Goal: Task Accomplishment & Management: Manage account settings

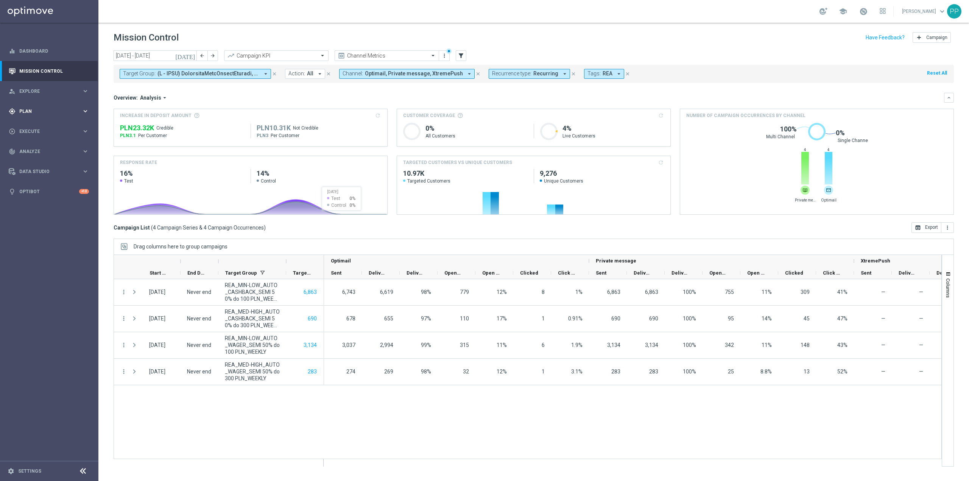
click at [26, 112] on span "Plan" at bounding box center [50, 111] width 62 height 5
click at [35, 126] on link "Target Groups" at bounding box center [49, 127] width 59 height 6
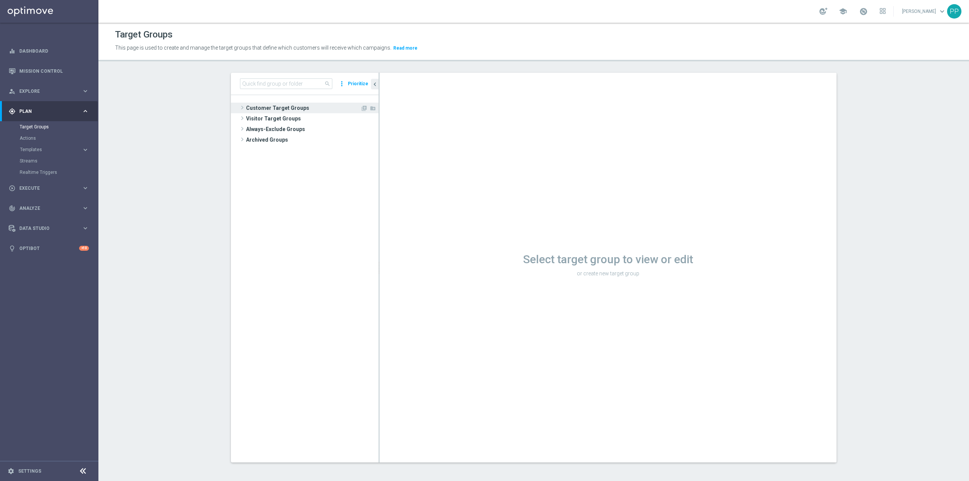
click at [269, 109] on span "Customer Target Groups" at bounding box center [303, 108] width 114 height 11
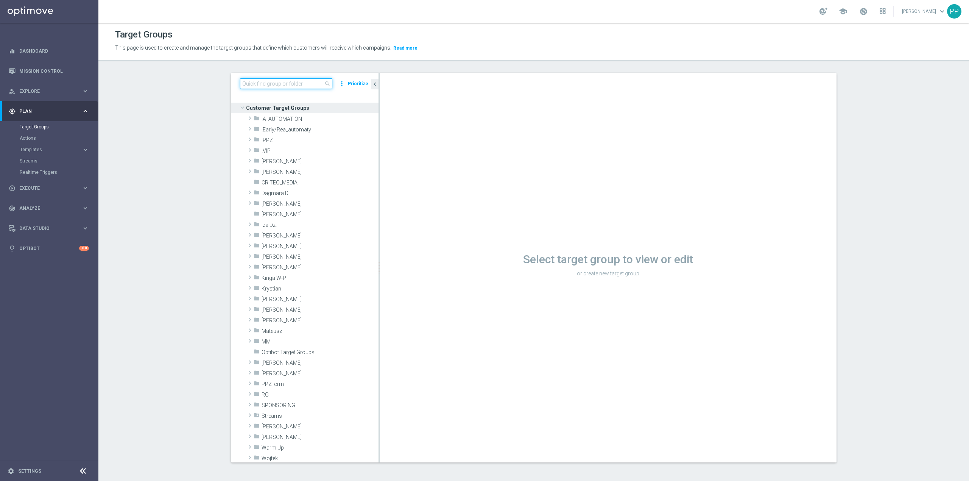
click at [281, 84] on input at bounding box center [286, 83] width 92 height 11
paste input "C_ALL_TARGET_CASHBACK_CC EP 100% do 300 PLN WT PUSH_180825"
type input "C_ALL_TARGET_CASHBACK_CC EP 100% do 300 PLN WT PUSH_180825"
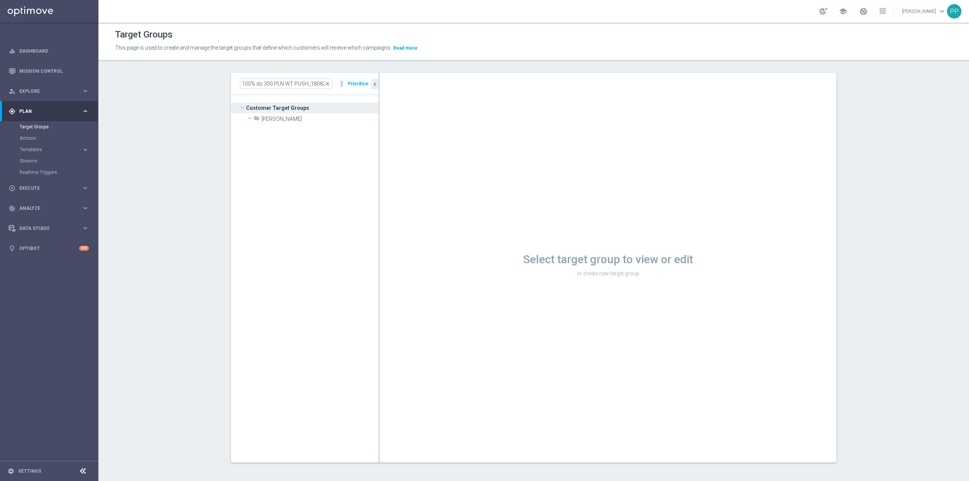
scroll to position [0, 0]
click at [362, 140] on icon "content_copy" at bounding box center [365, 140] width 6 height 6
click at [332, 140] on span "C_ALL_TARGET_CASHBACK_CC EP 100% do 300 PLN WT PUSH_180825" at bounding box center [319, 140] width 85 height 6
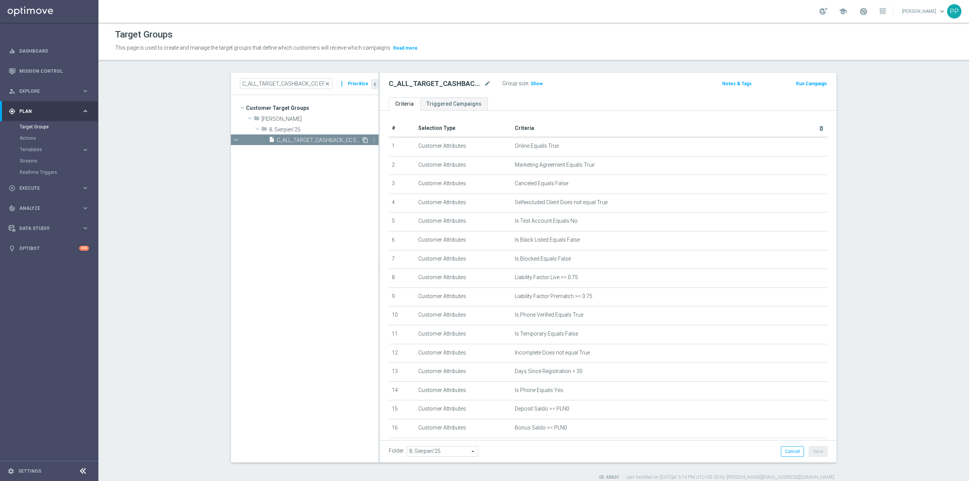
click at [362, 140] on icon "content_copy" at bounding box center [365, 140] width 6 height 6
click at [346, 175] on tree-viewport "Customer Target Groups library_add create_new_folder folder" at bounding box center [305, 278] width 148 height 367
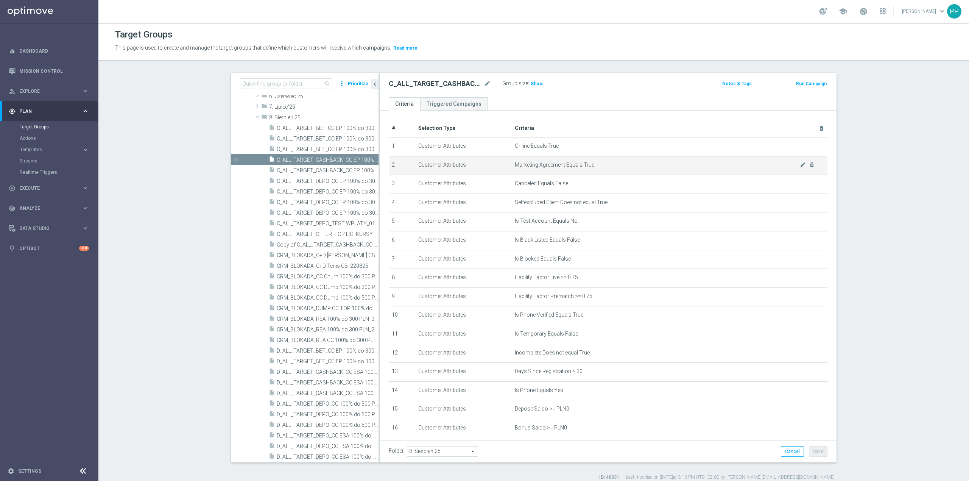
scroll to position [202, 0]
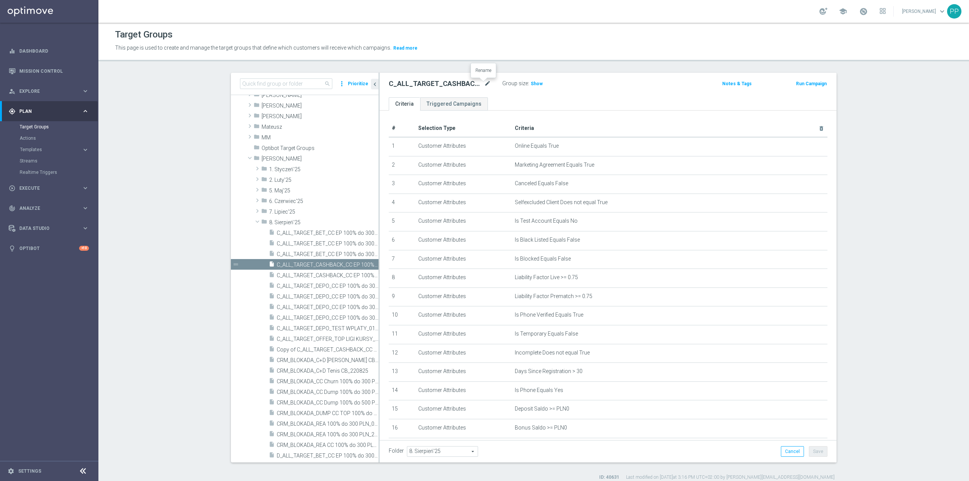
click at [484, 82] on icon "mode_edit" at bounding box center [487, 83] width 7 height 9
click at [480, 56] on header "Target Groups This page is used to create and manage the target groups that def…" at bounding box center [533, 42] width 870 height 39
click at [362, 265] on icon "content_copy" at bounding box center [365, 264] width 6 height 6
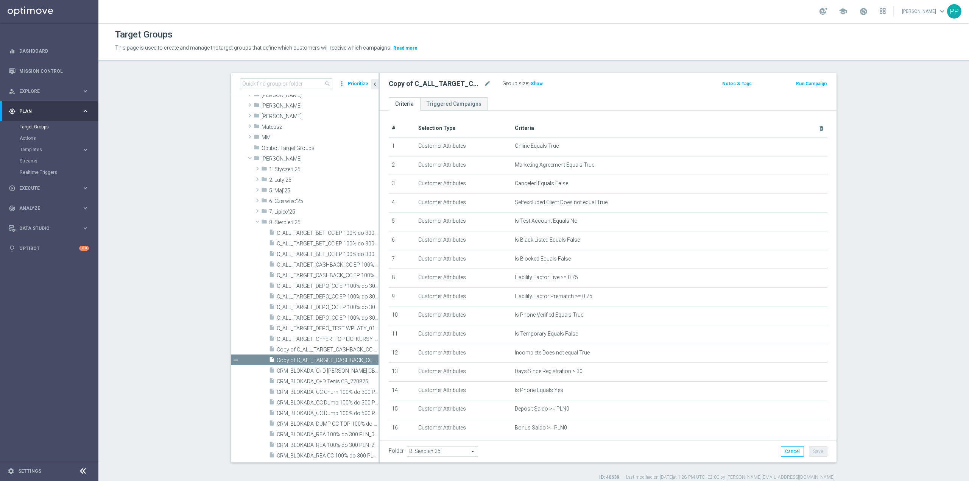
scroll to position [240, 0]
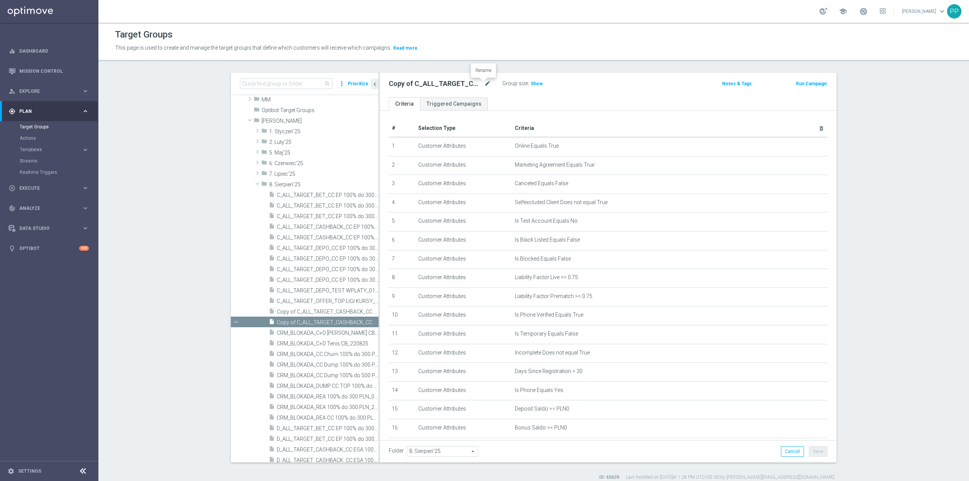
click at [486, 82] on icon "mode_edit" at bounding box center [487, 83] width 7 height 9
type input "C_ALL_TARGET_CASHBACK_CC EP 100% do 300 PLN SR PUSH_180825"
click at [489, 58] on header "Target Groups This page is used to create and manage the target groups that def…" at bounding box center [533, 42] width 870 height 39
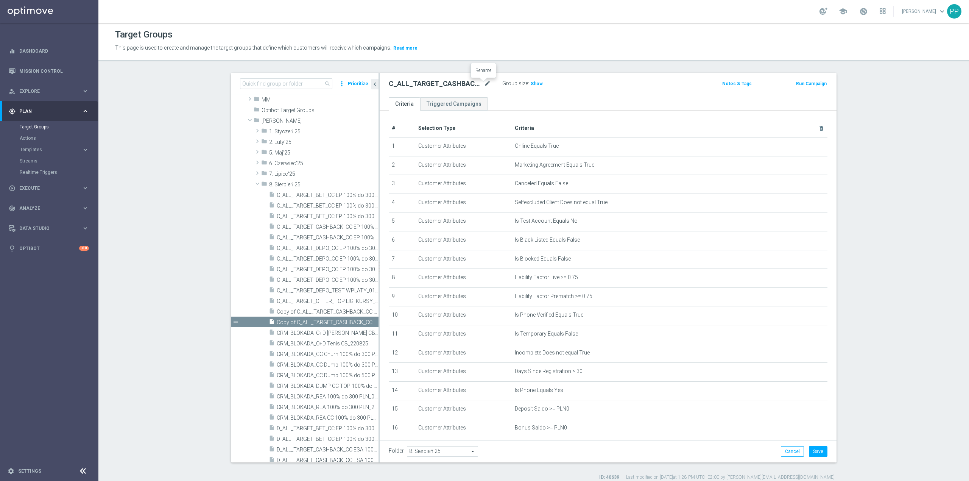
click at [484, 82] on icon "mode_edit" at bounding box center [487, 83] width 7 height 9
click at [488, 50] on p "This page is used to create and manage the target groups that define which cust…" at bounding box center [427, 48] width 625 height 8
click at [813, 453] on button "Save" at bounding box center [818, 451] width 19 height 11
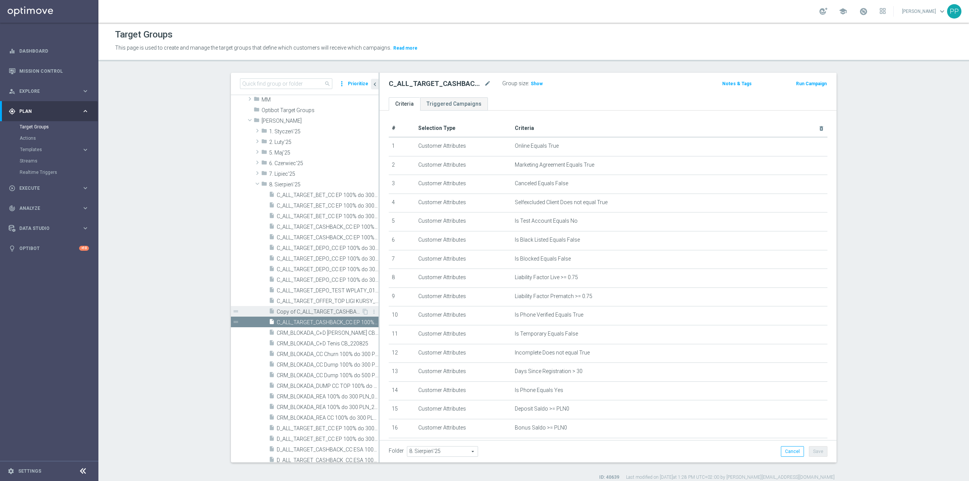
click at [339, 309] on span "Copy of C_ALL_TARGET_CASHBACK_CC EP 100% do 300 PLN WT PUSH_180825" at bounding box center [319, 311] width 85 height 6
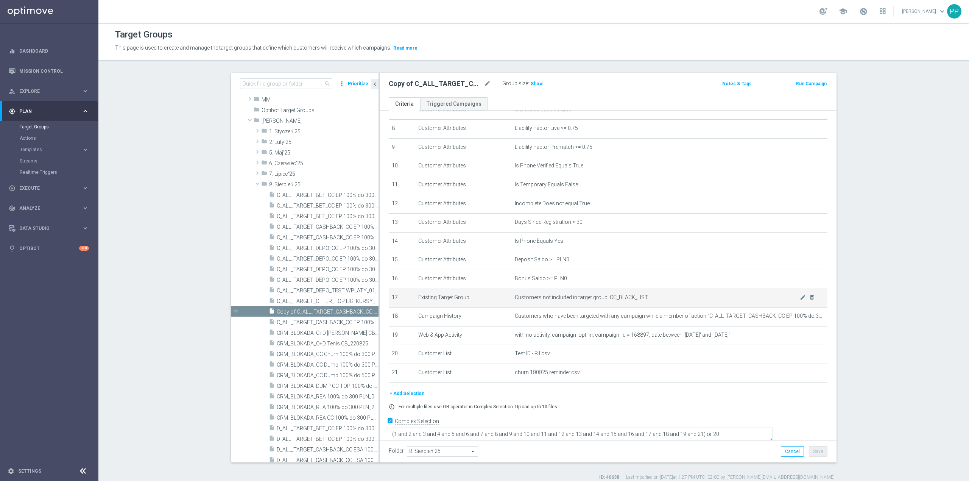
scroll to position [158, 0]
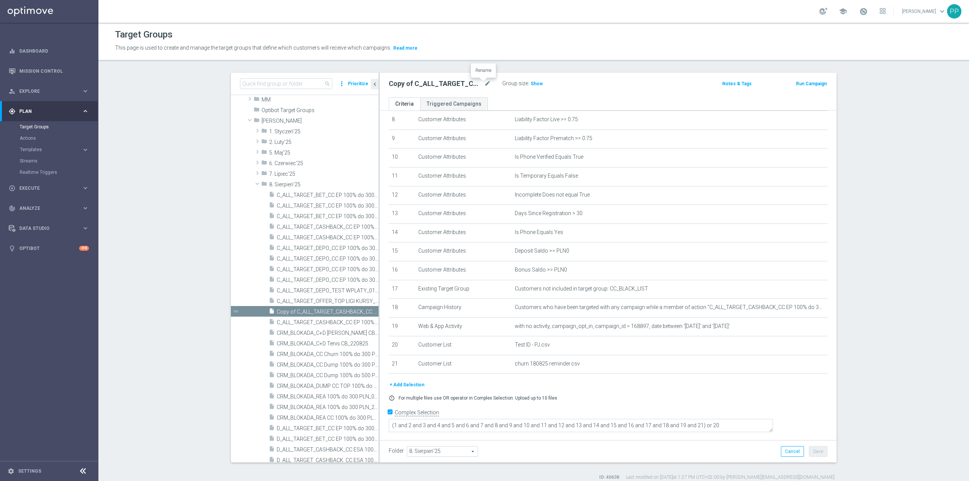
click at [484, 81] on icon "mode_edit" at bounding box center [487, 83] width 7 height 9
click at [485, 46] on p "This page is used to create and manage the target groups that define which cust…" at bounding box center [427, 48] width 625 height 8
click at [371, 313] on icon "more_vert" at bounding box center [374, 311] width 6 height 6
click at [376, 334] on span "Delete" at bounding box center [383, 335] width 16 height 5
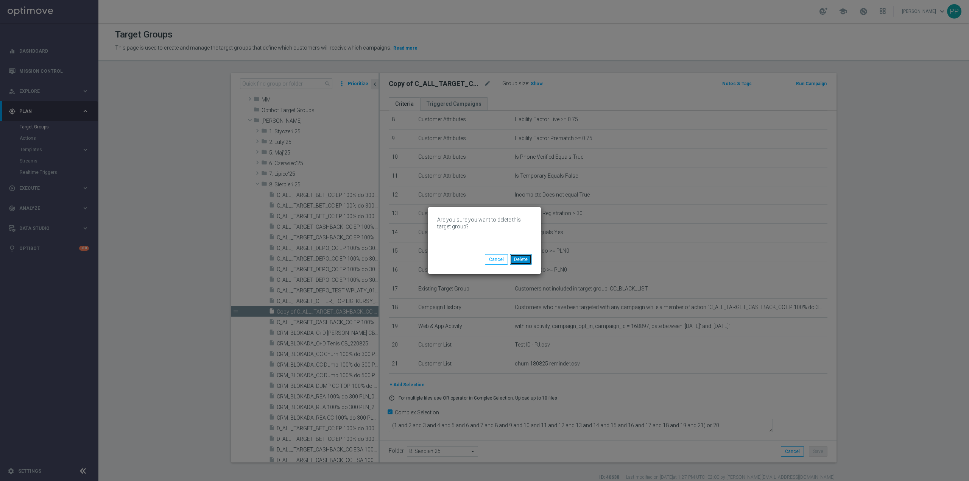
click at [526, 258] on button "Delete" at bounding box center [521, 259] width 22 height 11
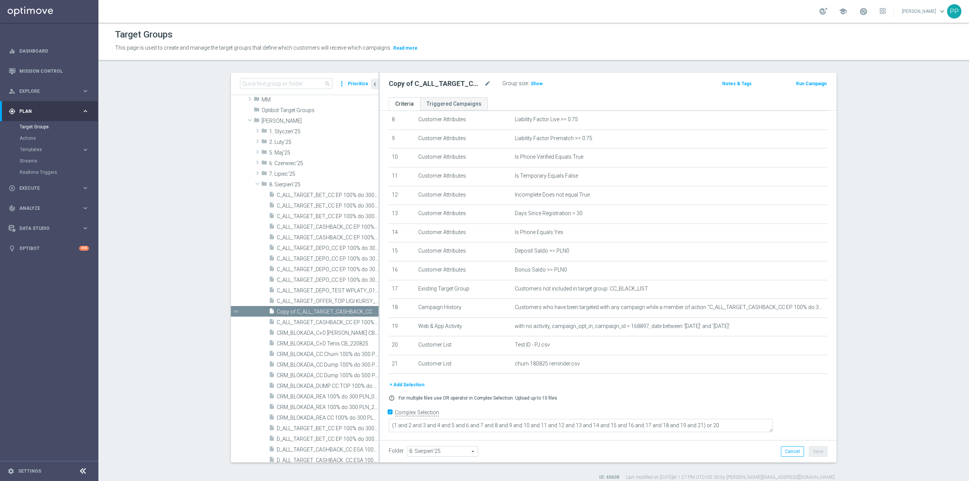
click at [164, 140] on section "search more_vert Prioritize Customer Target Groups library_add create_new_folder" at bounding box center [533, 276] width 870 height 407
click at [252, 85] on input at bounding box center [286, 83] width 92 height 11
paste input "C_ALL_TARGET_CASHBACK_CC EP 100% do 300 PLN SR PUSH_180825"
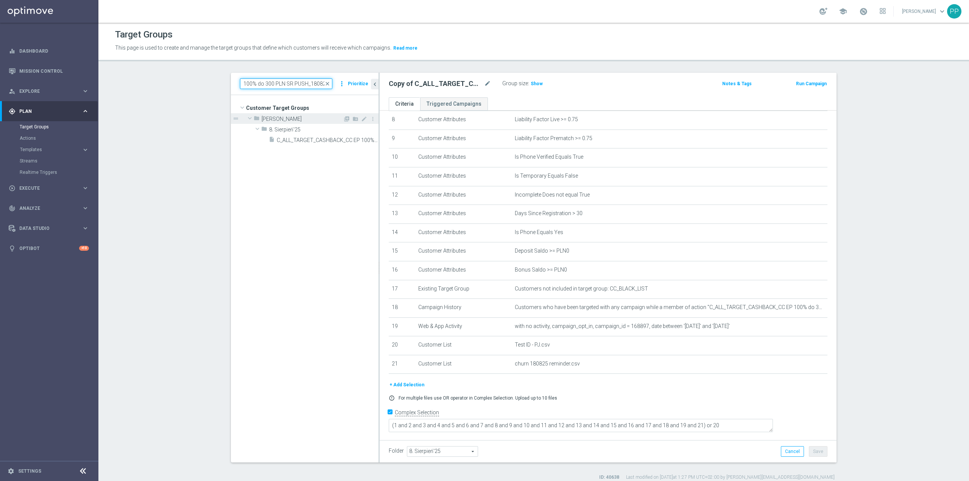
scroll to position [0, 0]
click at [306, 145] on div "insert_drive_file C_ALL_TARGET_CASHBACK_CC EP 100% do 300 PLN SR PUSH_180825" at bounding box center [315, 139] width 93 height 11
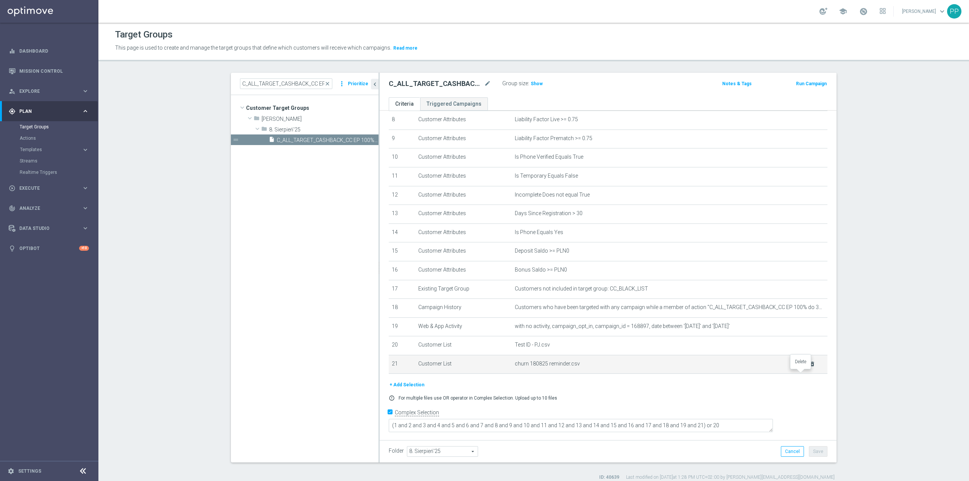
click at [809, 367] on icon "delete_forever" at bounding box center [812, 364] width 6 height 6
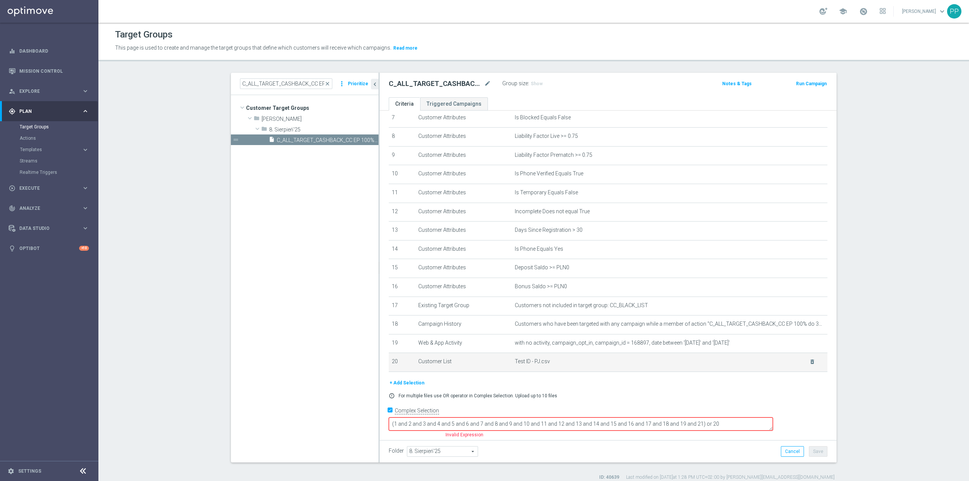
scroll to position [139, 0]
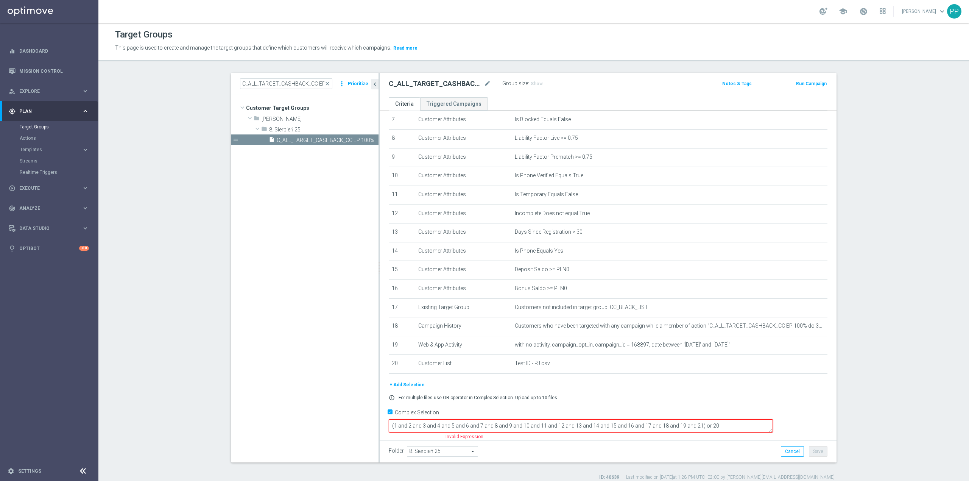
click at [409, 389] on button "+ Add Selection" at bounding box center [407, 384] width 36 height 8
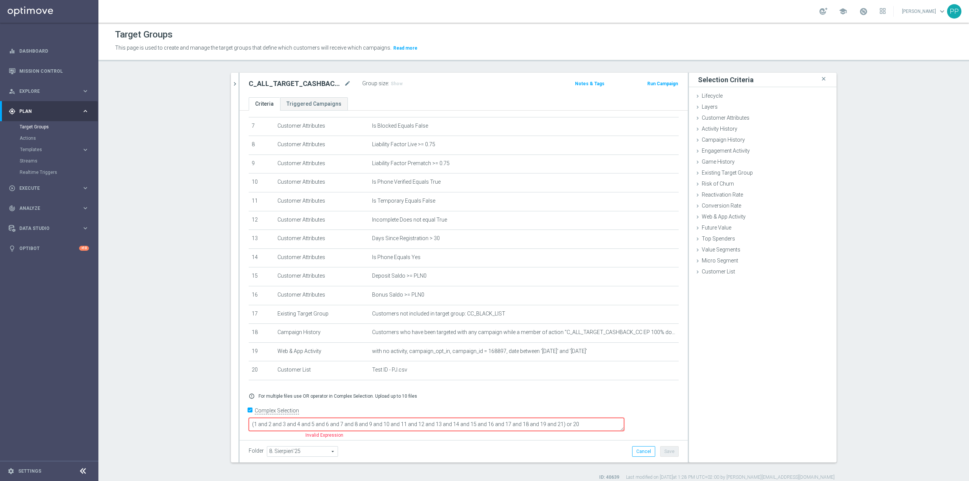
scroll to position [131, 0]
click at [721, 274] on span "Customer List" at bounding box center [717, 271] width 33 height 6
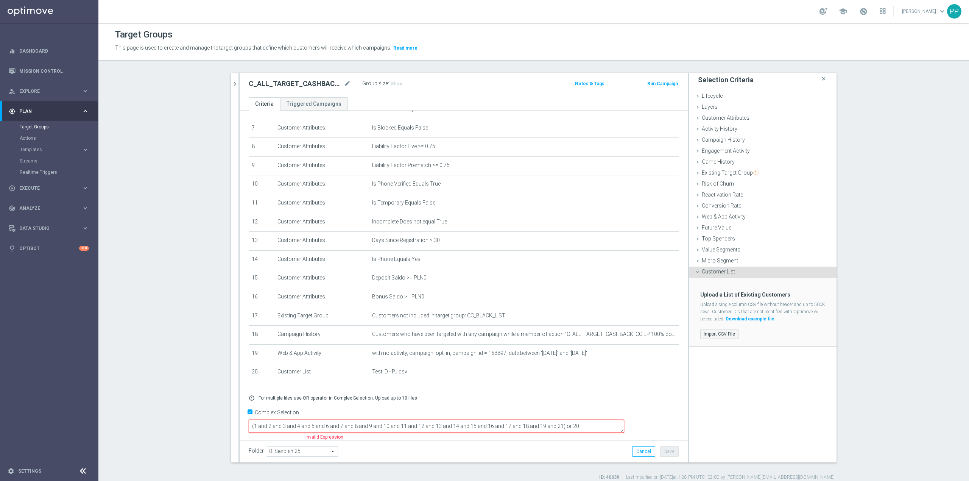
click at [715, 334] on label "Import CSV File" at bounding box center [719, 333] width 38 height 9
click at [0, 0] on input "Import CSV File" at bounding box center [0, 0] width 0 height 0
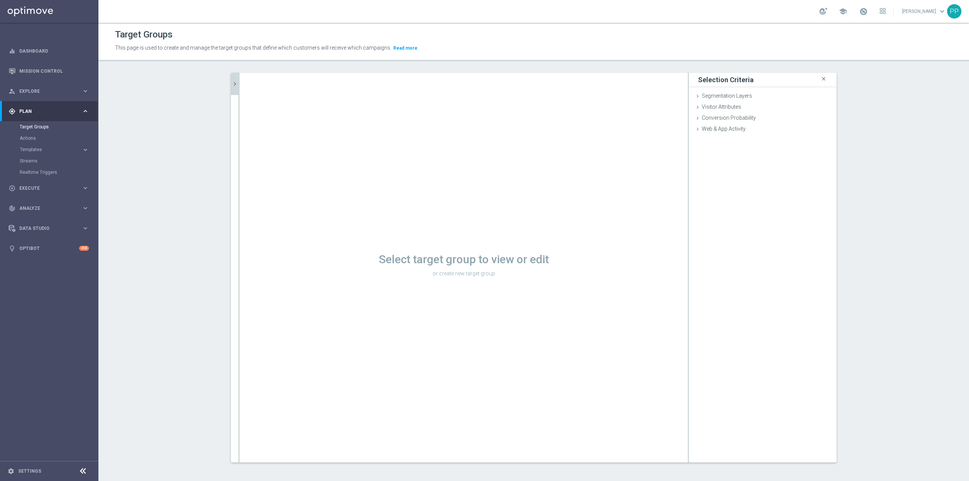
click at [231, 84] on icon "chevron_right" at bounding box center [234, 83] width 7 height 7
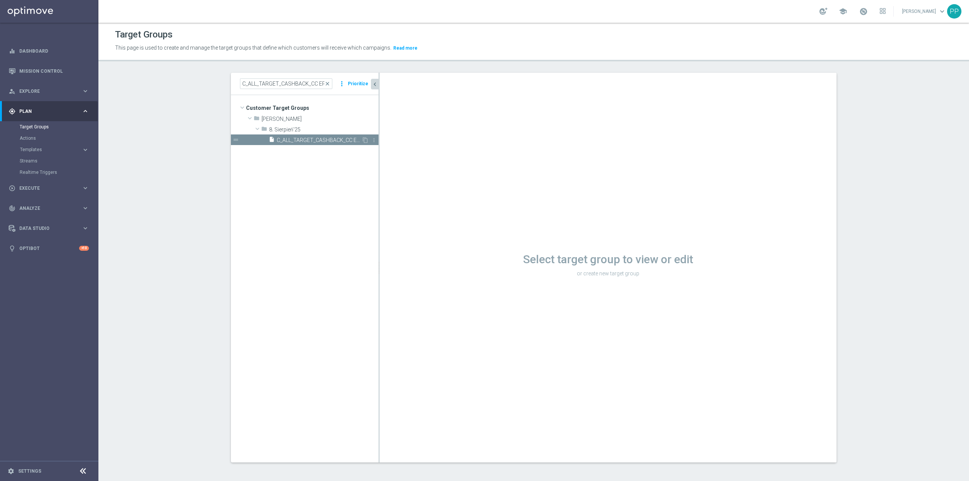
click at [299, 138] on span "C_ALL_TARGET_CASHBACK_CC EP 100% do 300 PLN SR PUSH_180825" at bounding box center [319, 140] width 85 height 6
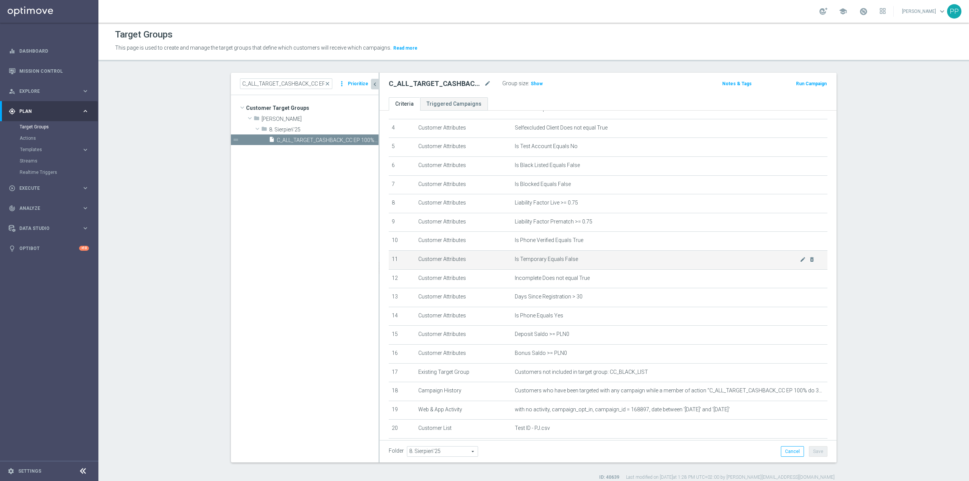
scroll to position [158, 0]
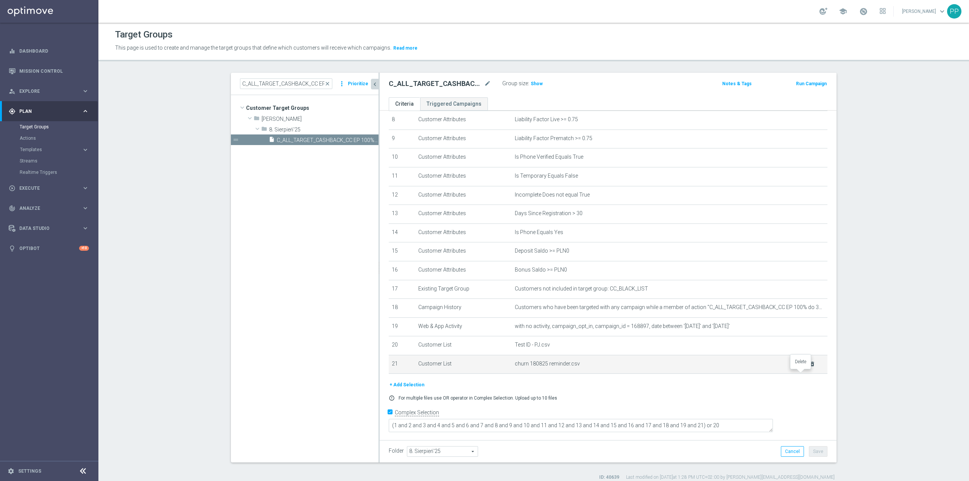
click at [809, 367] on icon "delete_forever" at bounding box center [812, 364] width 6 height 6
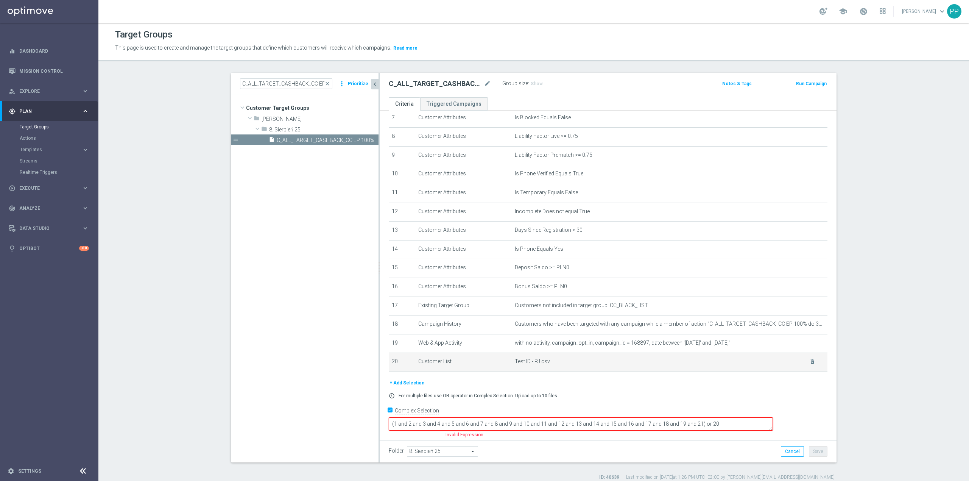
scroll to position [139, 0]
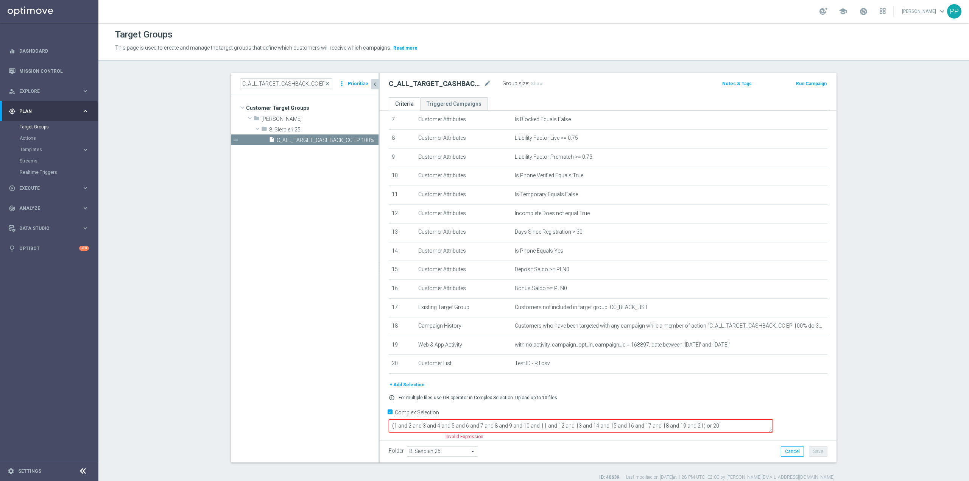
click at [405, 389] on button "+ Add Selection" at bounding box center [407, 384] width 36 height 8
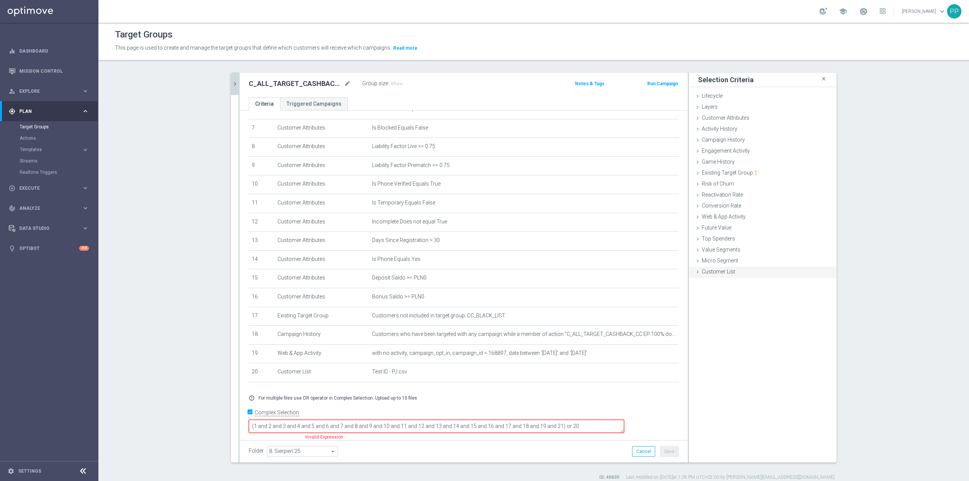
click at [703, 272] on span "Customer List" at bounding box center [717, 271] width 33 height 6
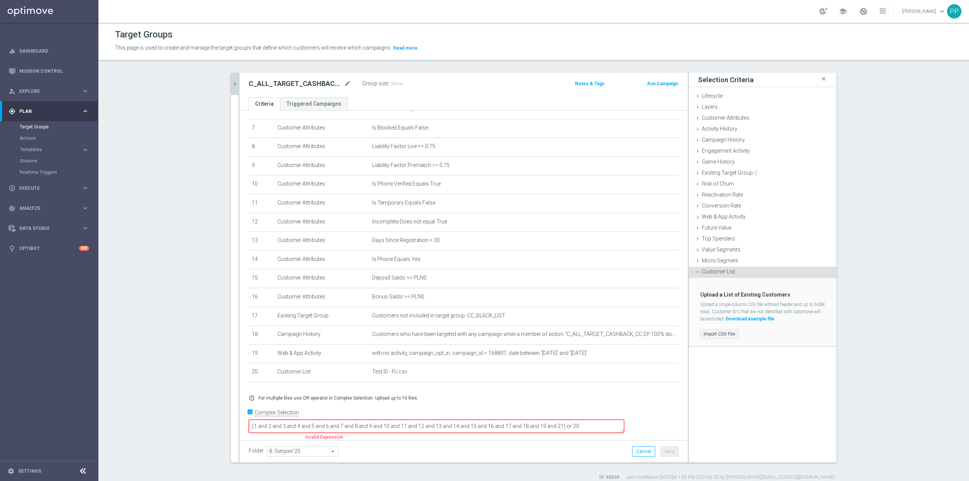
click at [721, 333] on label "Import CSV File" at bounding box center [719, 333] width 38 height 9
click at [0, 0] on input "Import CSV File" at bounding box center [0, 0] width 0 height 0
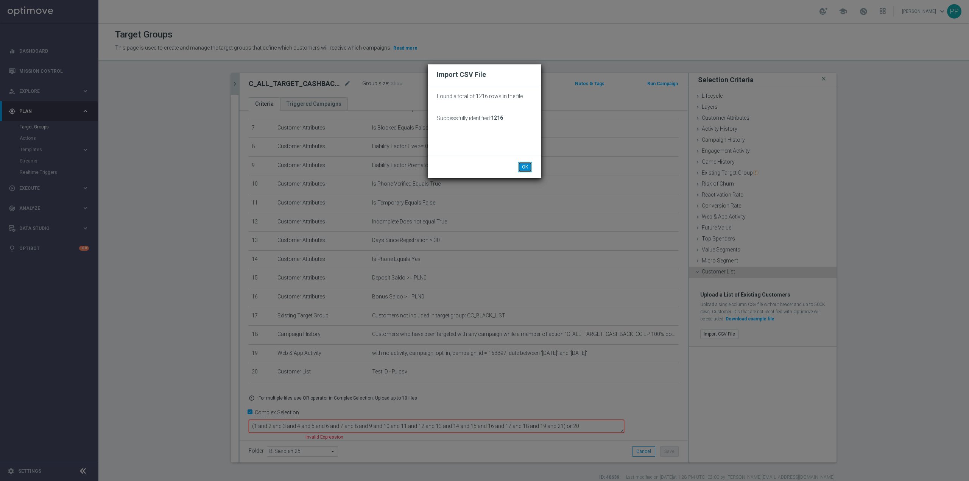
click at [526, 164] on button "OK" at bounding box center [525, 167] width 14 height 11
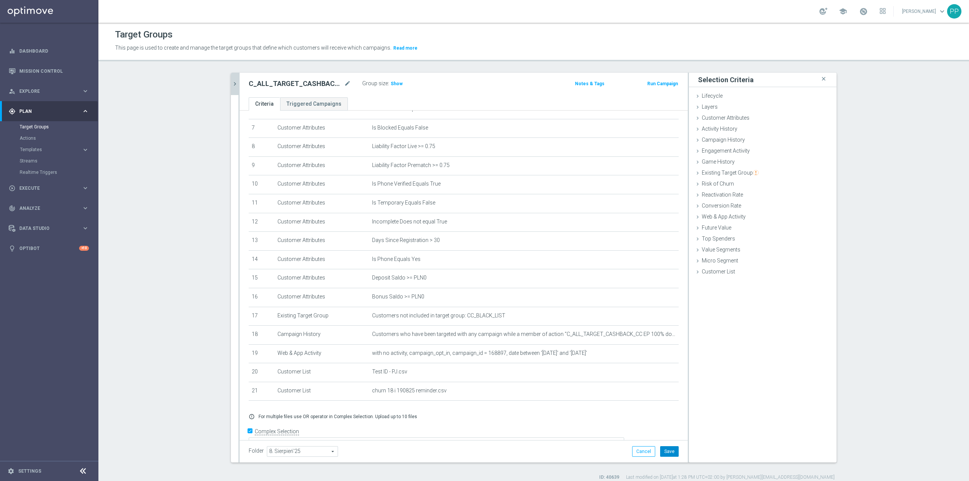
drag, startPoint x: 673, startPoint y: 450, endPoint x: 630, endPoint y: 412, distance: 56.8
click at [673, 451] on button "Save" at bounding box center [669, 451] width 19 height 11
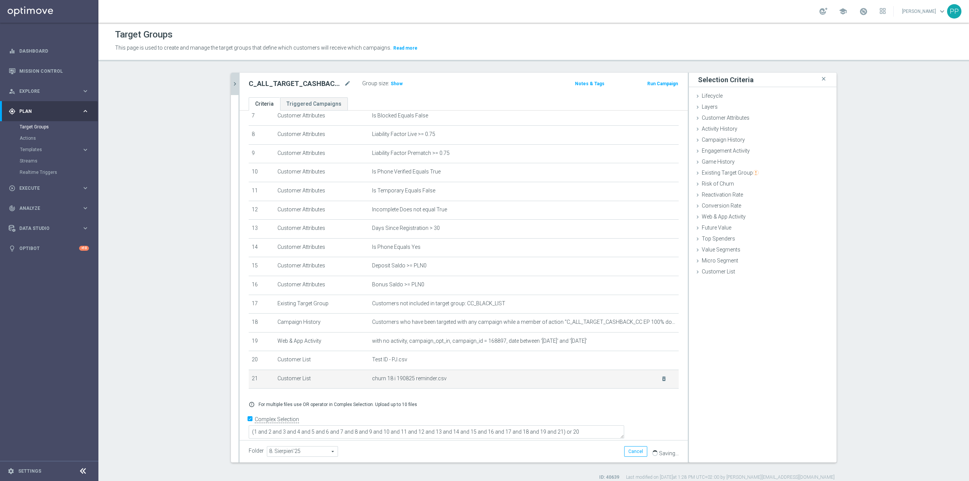
scroll to position [149, 0]
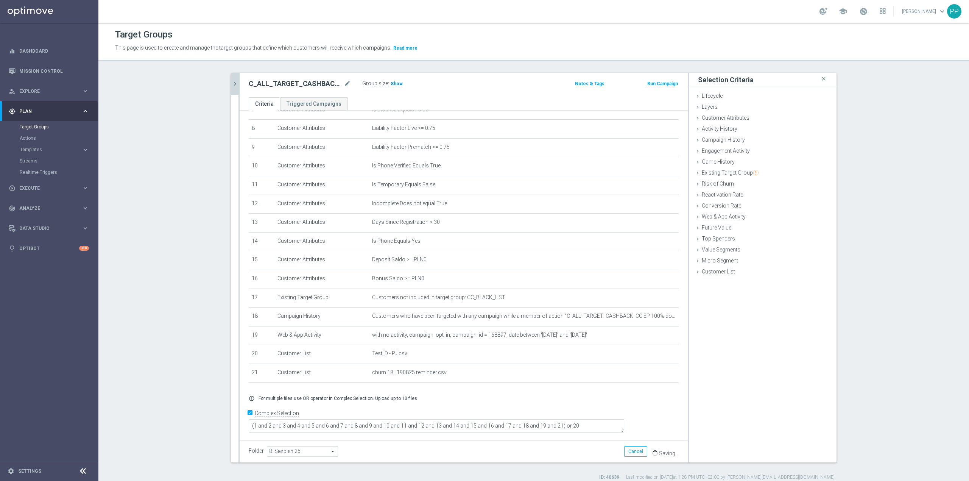
click at [395, 82] on span "Show" at bounding box center [396, 83] width 12 height 5
click at [231, 85] on icon "chevron_right" at bounding box center [234, 83] width 7 height 7
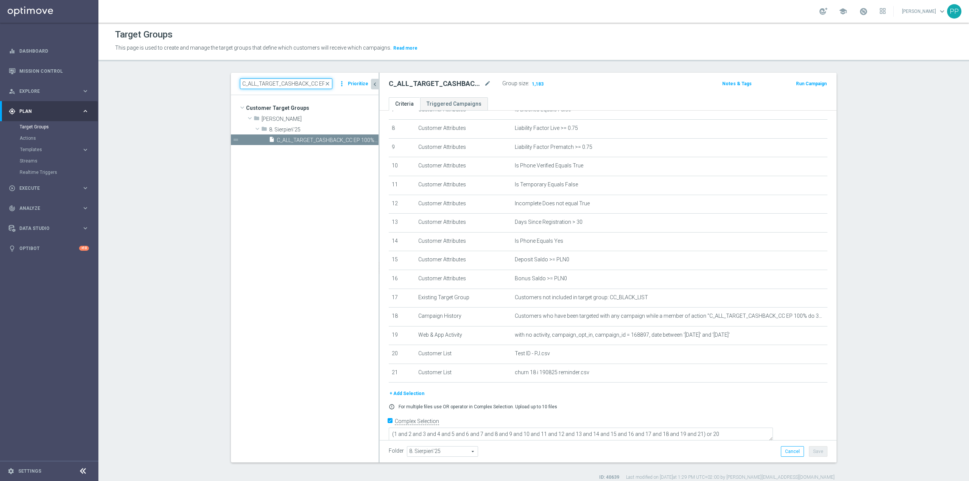
click at [296, 87] on input "C_ALL_TARGET_CASHBACK_CC EP 100% do 300 PLN SR PUSH_180825" at bounding box center [286, 83] width 92 height 11
paste input "REA_ALL_TARGET_CASHBACK_CC EP 100% do 300 PLN WT"
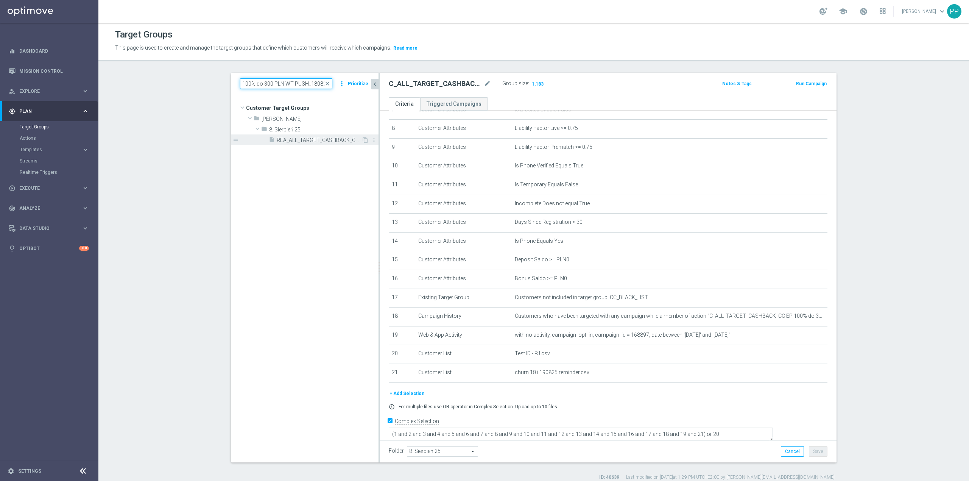
type input "REA_ALL_TARGET_CASHBACK_CC EP 100% do 300 PLN WT PUSH_180825"
click at [323, 143] on span "REA_ALL_TARGET_CASHBACK_CC EP 100% do 300 PLN WT PUSH_180825" at bounding box center [319, 140] width 85 height 6
click at [322, 143] on span "REA_ALL_TARGET_CASHBACK_CC EP 100% do 300 PLN WT PUSH_180825" at bounding box center [319, 140] width 85 height 6
click at [362, 140] on icon "content_copy" at bounding box center [365, 140] width 6 height 6
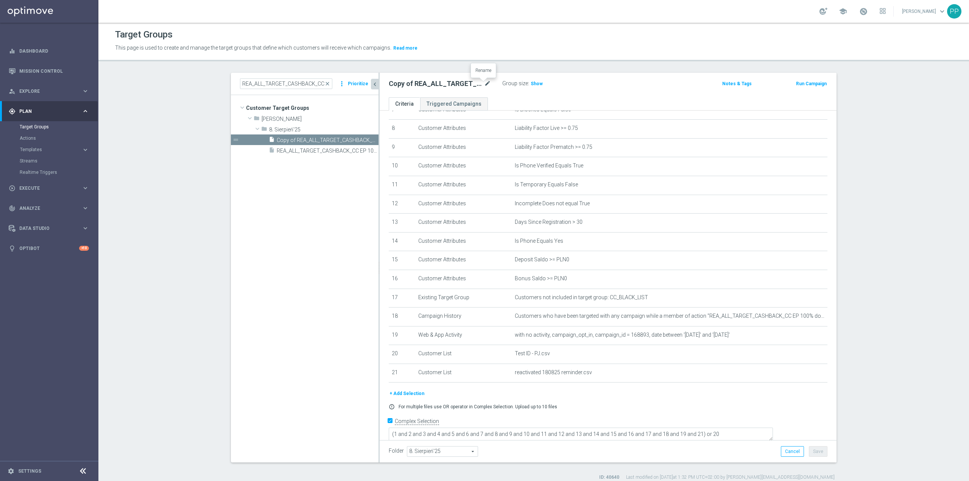
click at [484, 82] on icon "mode_edit" at bounding box center [487, 83] width 7 height 9
paste input "REA_ALL_TARGET_CASHBACK_CC EP 100% do 300 PLN SR"
type input "REA_ALL_TARGET_CASHBACK_CC EP 100% do 300 PLN SR PUSH_180825"
click at [495, 57] on header "Target Groups This page is used to create and manage the target groups that def…" at bounding box center [533, 42] width 870 height 39
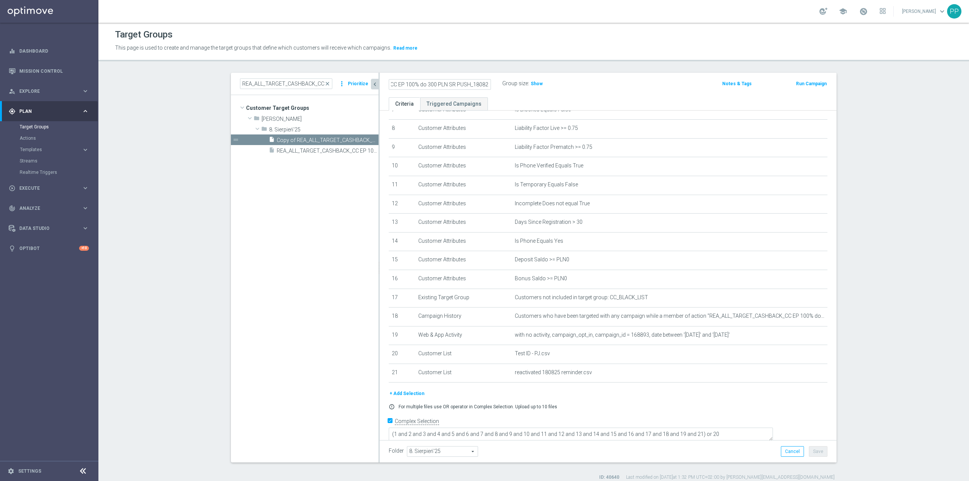
scroll to position [0, 0]
click at [812, 453] on button "Save" at bounding box center [818, 451] width 19 height 11
click at [0, 0] on icon "delete_forever" at bounding box center [0, 0] width 0 height 0
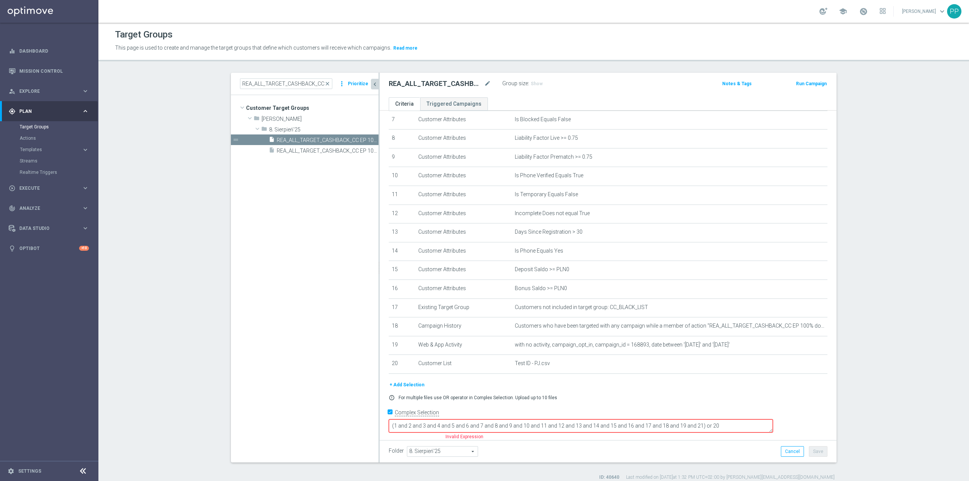
scroll to position [7, 0]
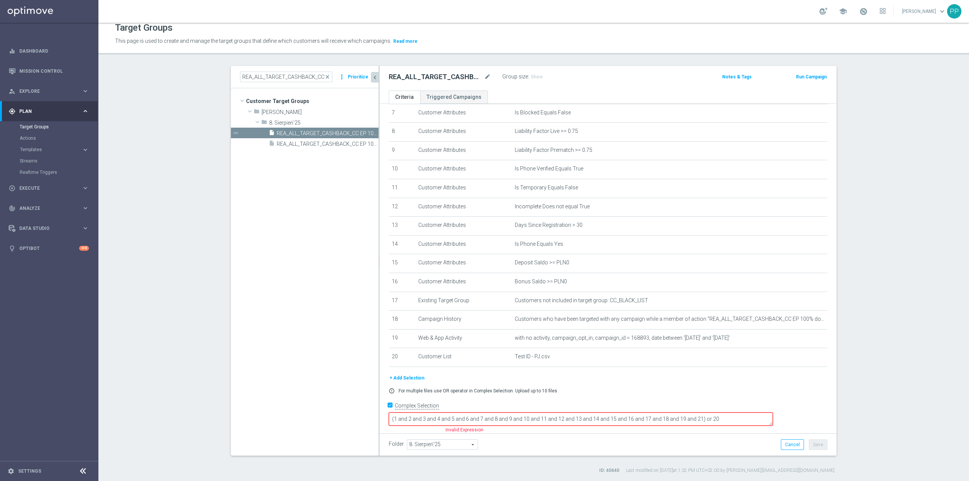
click at [417, 382] on button "+ Add Selection" at bounding box center [407, 377] width 36 height 8
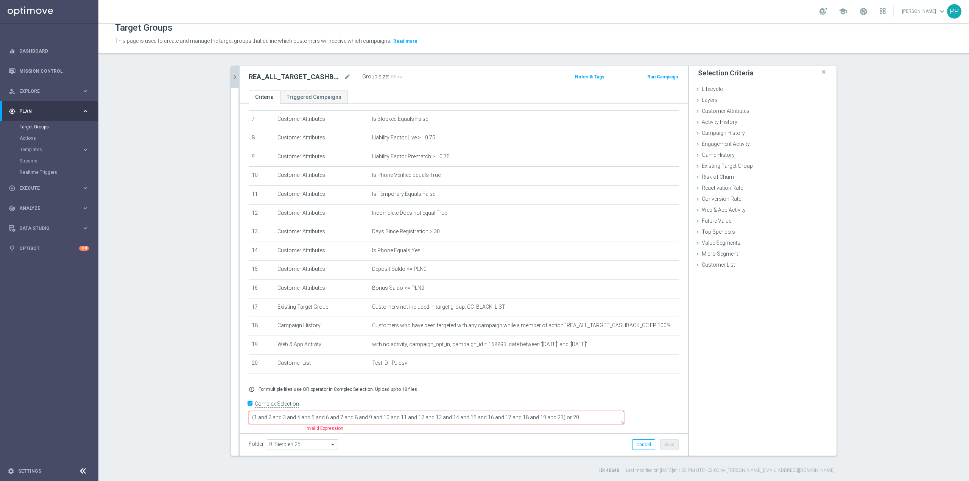
scroll to position [131, 0]
click at [712, 267] on span "Customer List" at bounding box center [717, 264] width 33 height 6
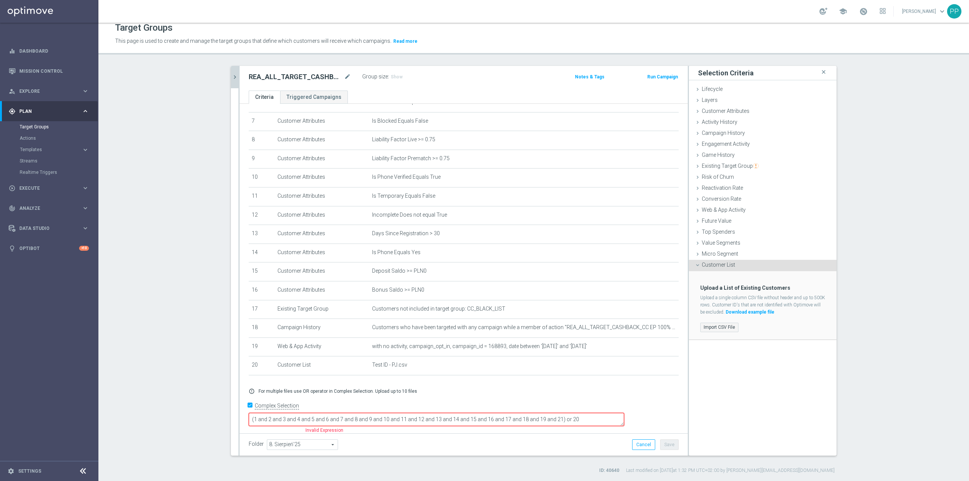
click at [720, 325] on label "Import CSV File" at bounding box center [719, 326] width 38 height 9
click at [0, 0] on input "Import CSV File" at bounding box center [0, 0] width 0 height 0
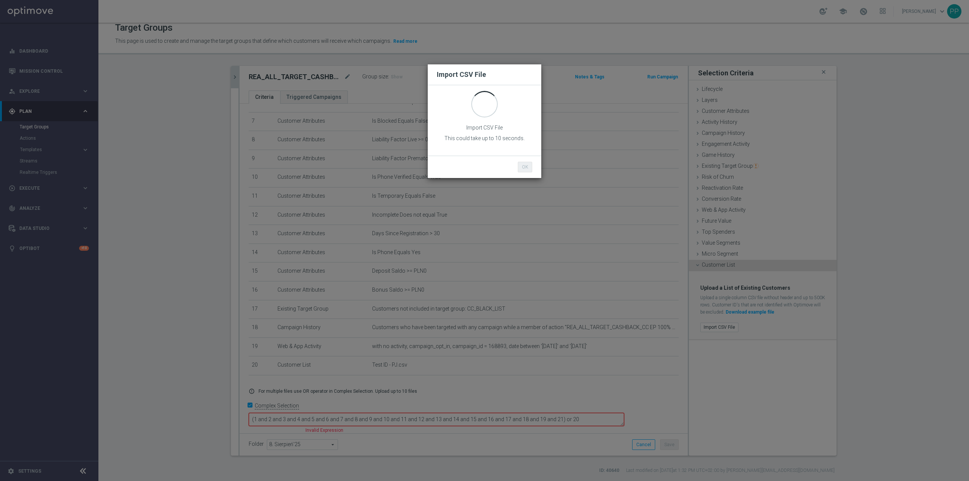
drag, startPoint x: 504, startPoint y: 167, endPoint x: 477, endPoint y: 165, distance: 27.7
click at [477, 165] on div "OK Cancel" at bounding box center [484, 167] width 107 height 11
click at [529, 167] on button "OK" at bounding box center [525, 167] width 14 height 11
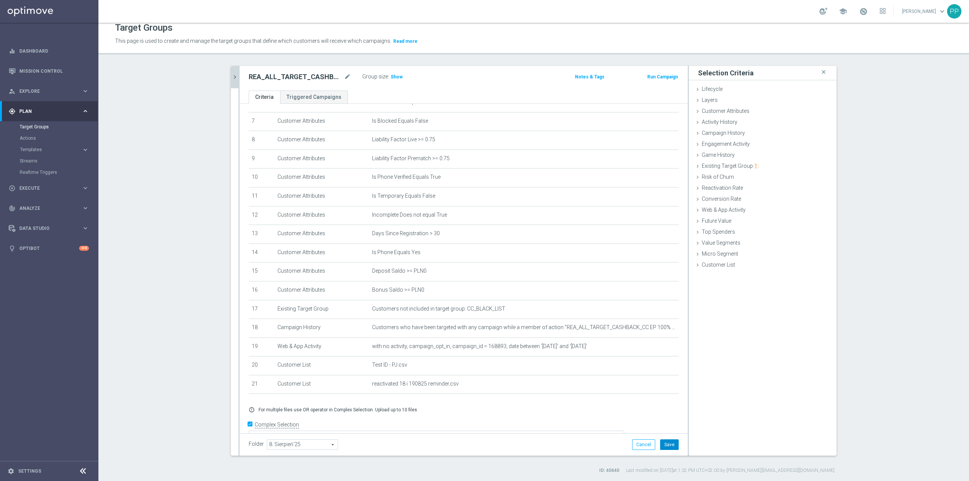
click at [667, 441] on button "Save" at bounding box center [669, 444] width 19 height 11
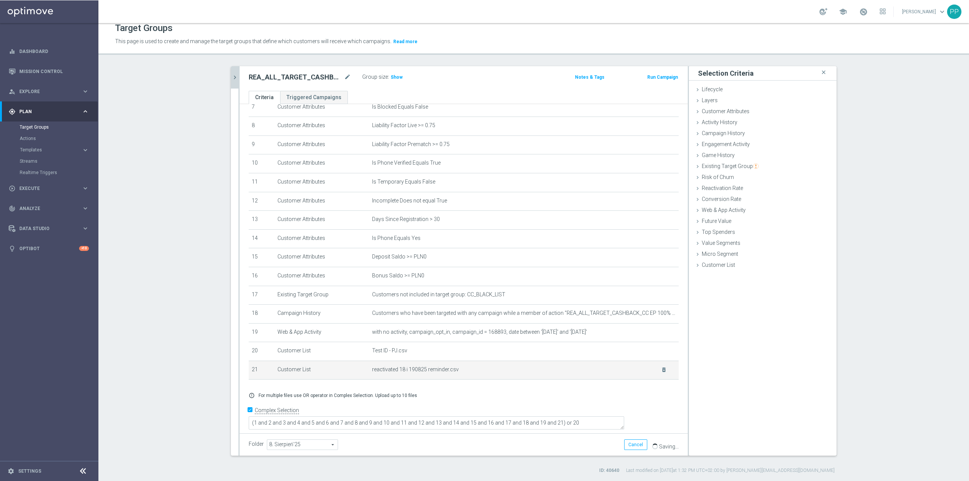
scroll to position [149, 0]
click at [391, 77] on span "Show" at bounding box center [396, 76] width 12 height 5
click at [31, 188] on span "Execute" at bounding box center [50, 188] width 62 height 5
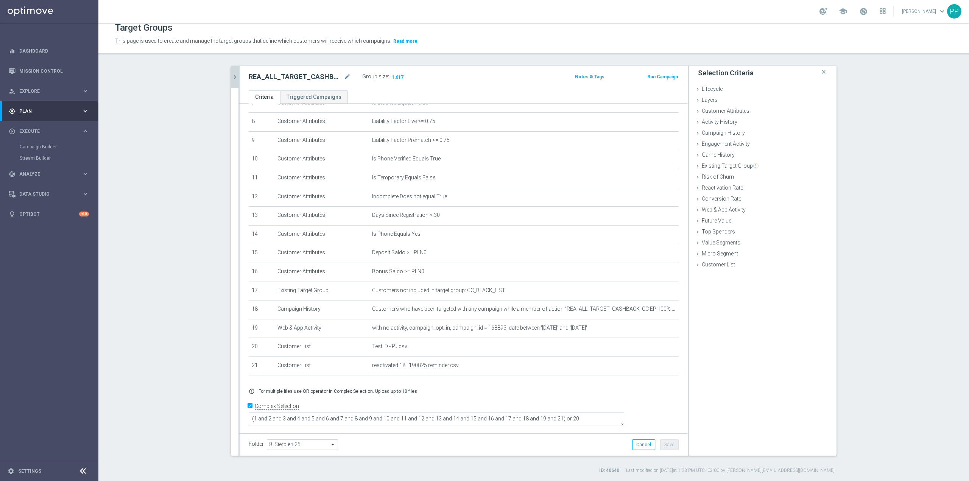
scroll to position [142, 0]
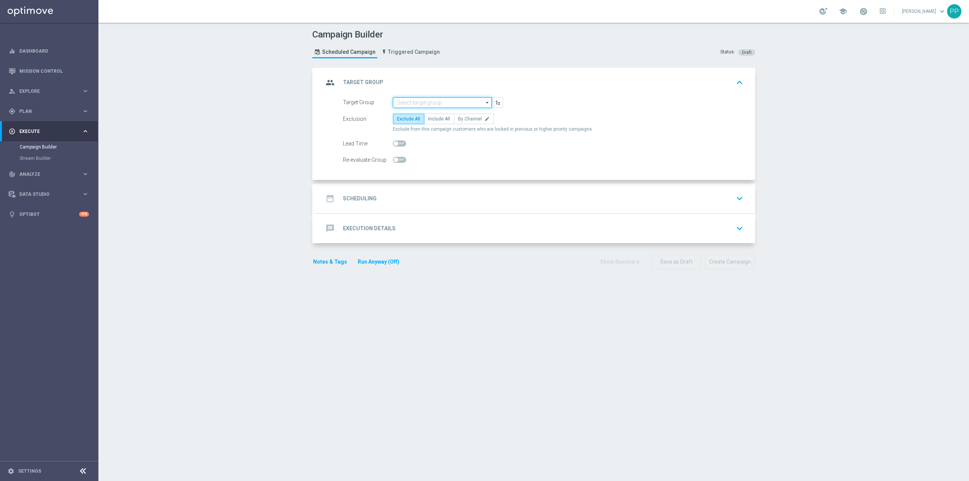
click at [447, 100] on input at bounding box center [442, 102] width 99 height 11
paste input "C_ALL_TARGET_CASHBACK_CC EP 100% do 300 PLN SR PUSH_180825"
click at [444, 110] on div "C_ALL_TARGET_CASHBACK_CC EP 100% do 300 PLN SR PUSH_180825" at bounding box center [448, 117] width 91 height 14
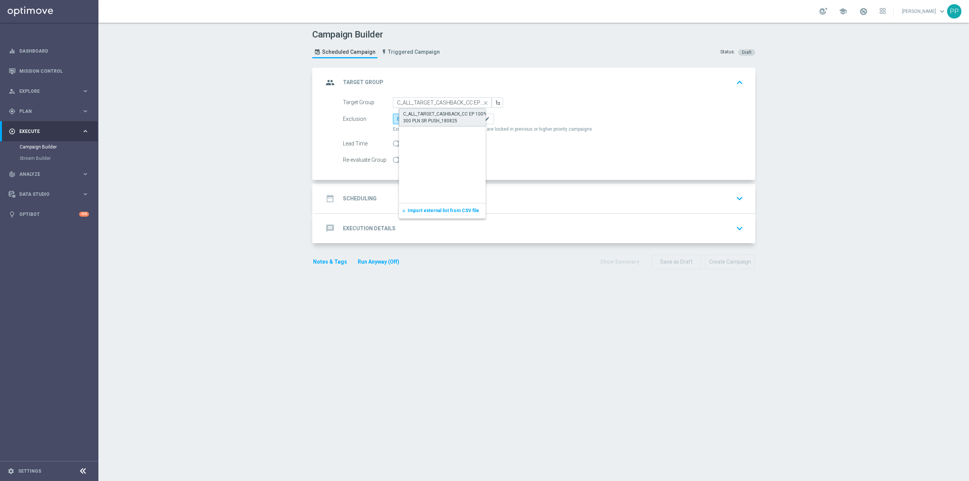
type input "C_ALL_TARGET_CASHBACK_CC EP 100% do 300 PLN SR PUSH_180825"
click at [441, 119] on span "Include All" at bounding box center [439, 118] width 22 height 5
click at [433, 119] on input "Include All" at bounding box center [430, 120] width 5 height 5
radio input "true"
click at [394, 161] on span at bounding box center [399, 160] width 13 height 6
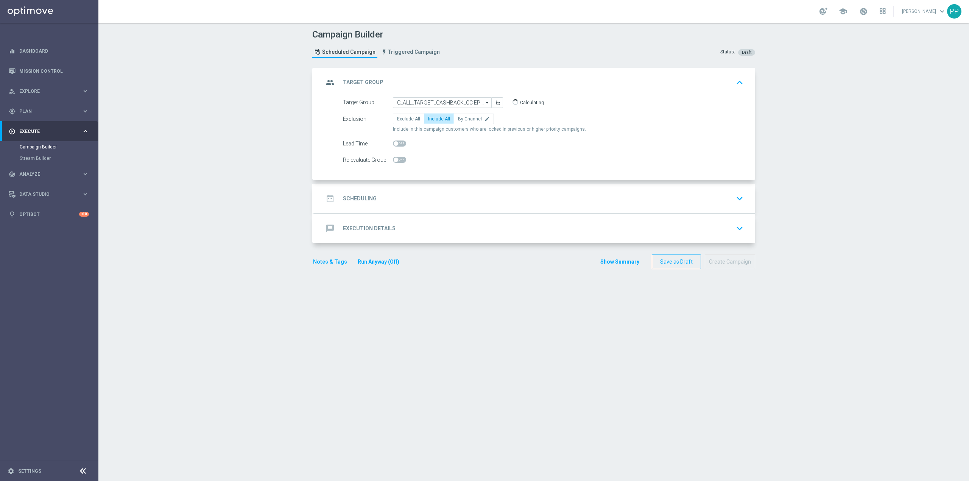
click at [394, 161] on input "checkbox" at bounding box center [399, 160] width 13 height 6
checkbox input "true"
click at [405, 193] on div "date_range Scheduling keyboard_arrow_down" at bounding box center [534, 198] width 423 height 14
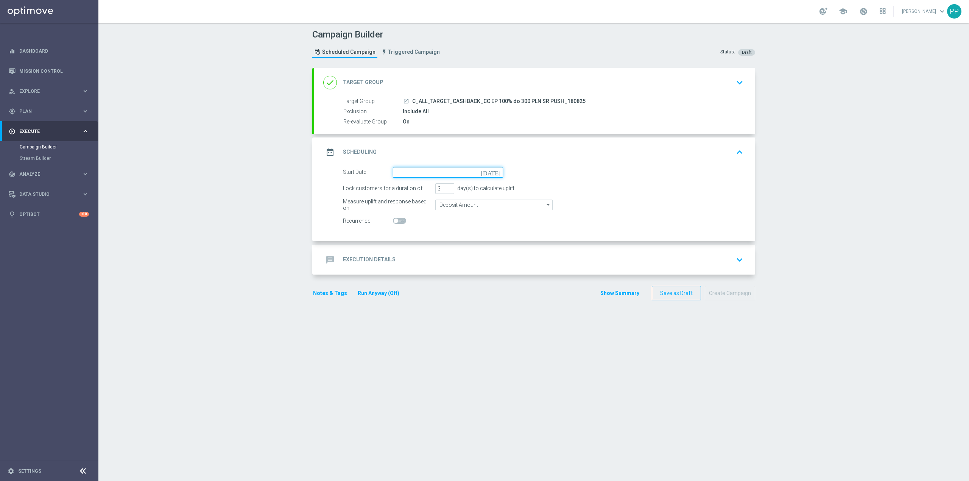
click at [412, 173] on input at bounding box center [448, 172] width 110 height 11
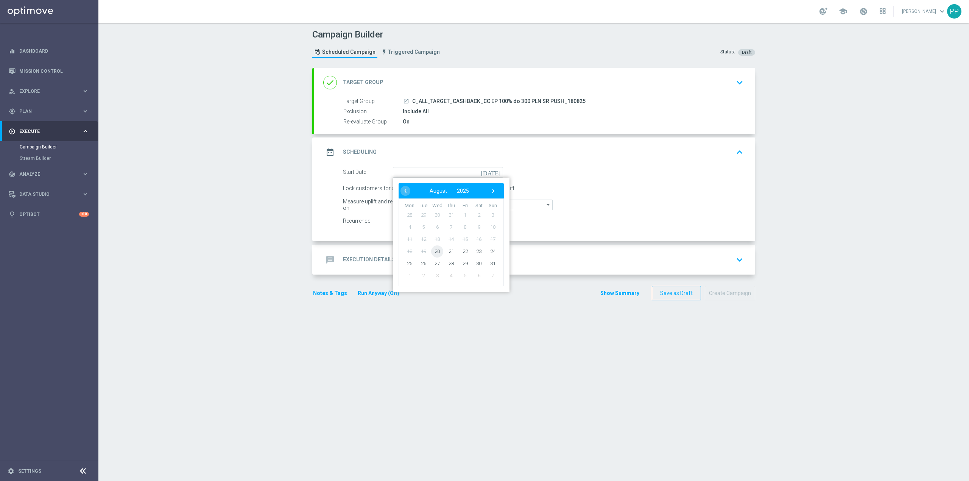
click at [435, 254] on span "20" at bounding box center [437, 251] width 12 height 12
type input "[DATE]"
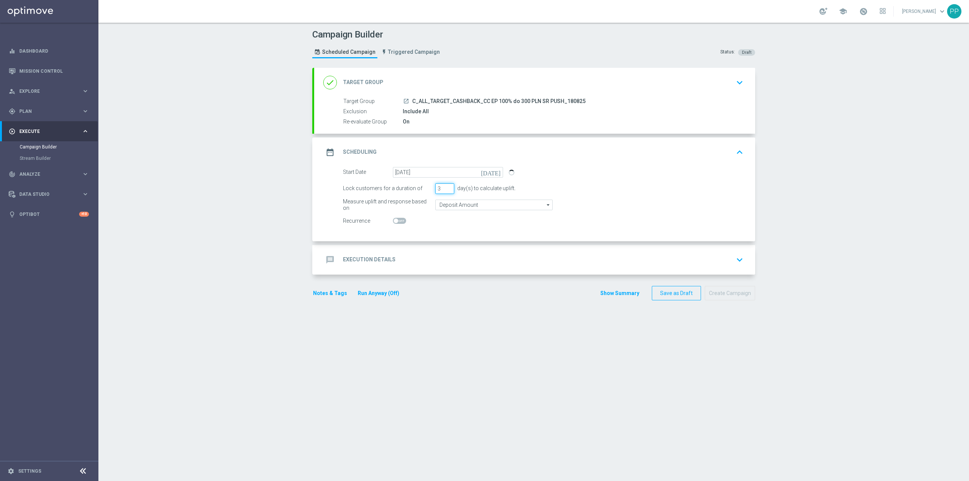
drag, startPoint x: 438, startPoint y: 191, endPoint x: 433, endPoint y: 191, distance: 4.5
click at [435, 191] on input "3" at bounding box center [444, 188] width 19 height 11
type input "1"
click at [440, 202] on input "Deposit Amount" at bounding box center [493, 204] width 117 height 11
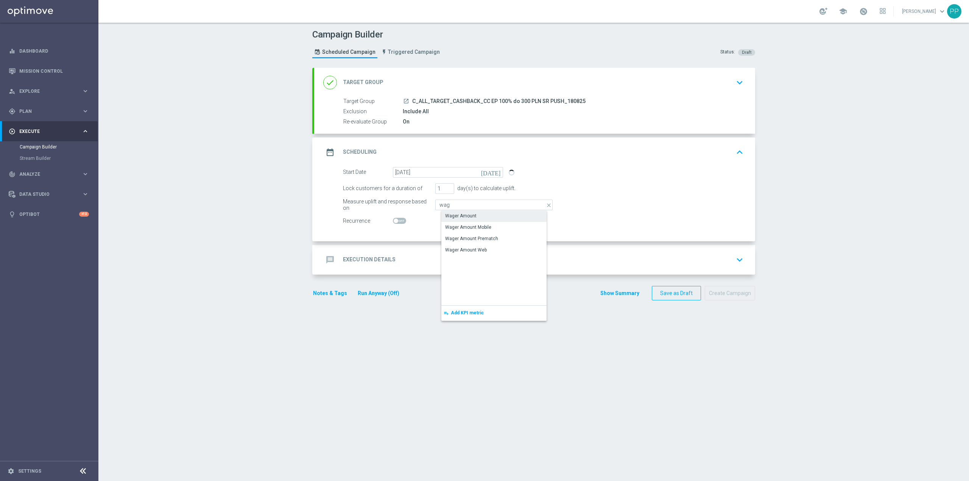
click at [447, 212] on div "Wager Amount" at bounding box center [499, 215] width 117 height 11
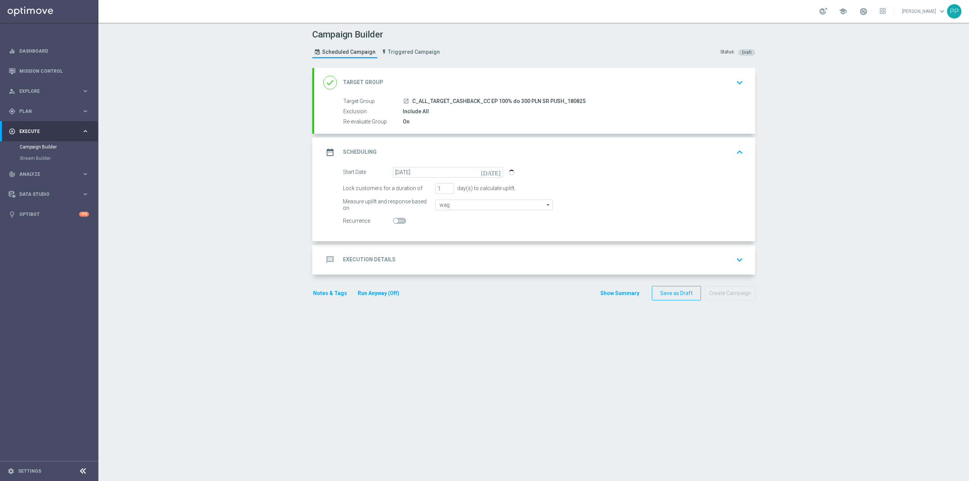
type input "Wager Amount"
click at [427, 251] on div "message Execution Details keyboard_arrow_down" at bounding box center [534, 260] width 441 height 30
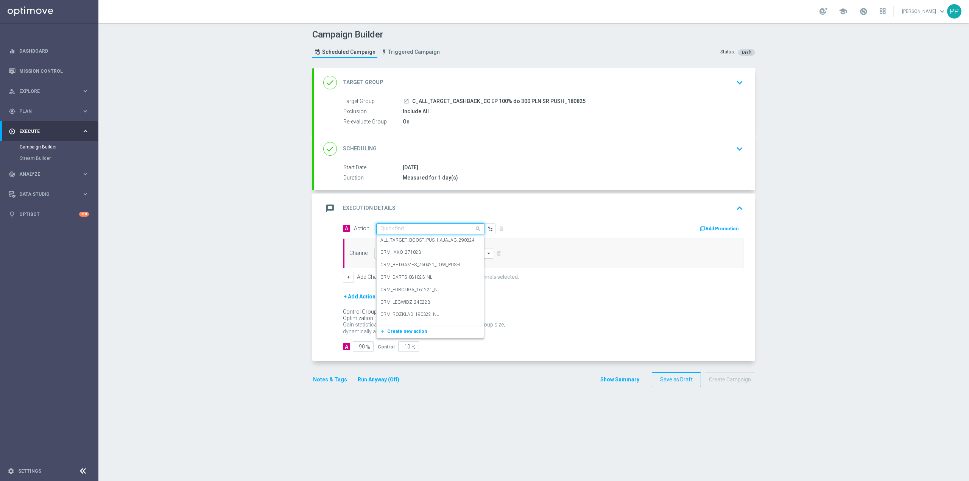
click at [412, 233] on div "Quick find" at bounding box center [430, 228] width 108 height 11
click at [401, 330] on span "Create new action" at bounding box center [407, 330] width 40 height 5
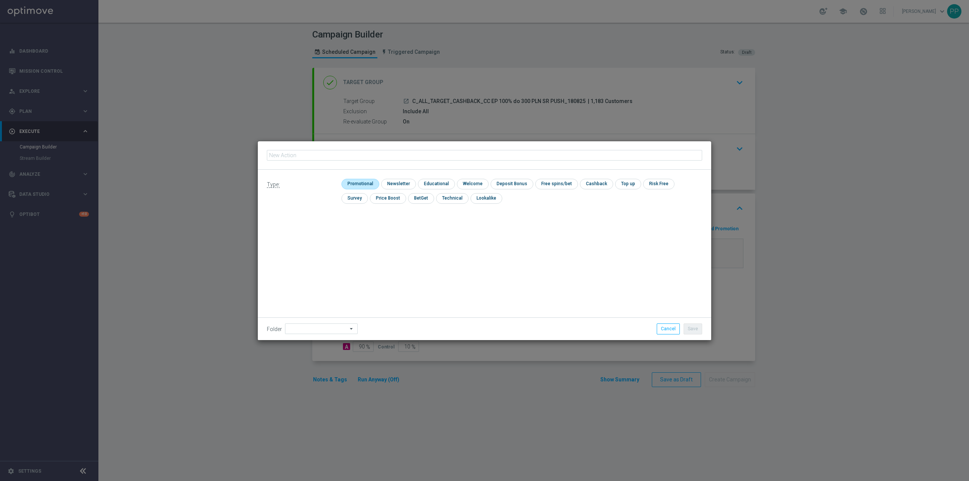
type input "C_ALL_TARGET_CASHBACK_CC EP 100% do 300 PLN SR PUSH_180825"
click at [369, 182] on input "checkbox" at bounding box center [359, 184] width 36 height 10
checkbox input "true"
click at [329, 329] on input at bounding box center [321, 328] width 73 height 11
click at [322, 235] on div "8. Sierpień 2025" at bounding box center [311, 233] width 33 height 7
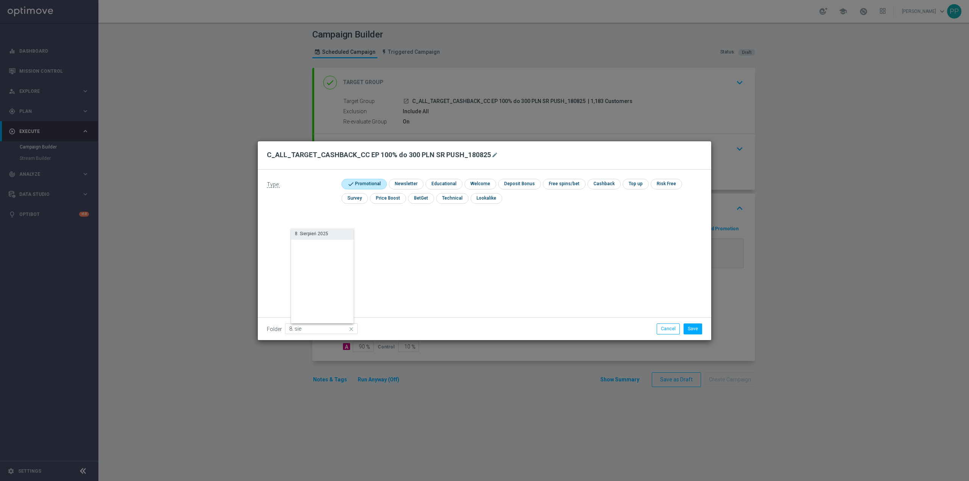
type input "8. Sierpień 2025"
click at [691, 326] on button "Save" at bounding box center [692, 328] width 19 height 11
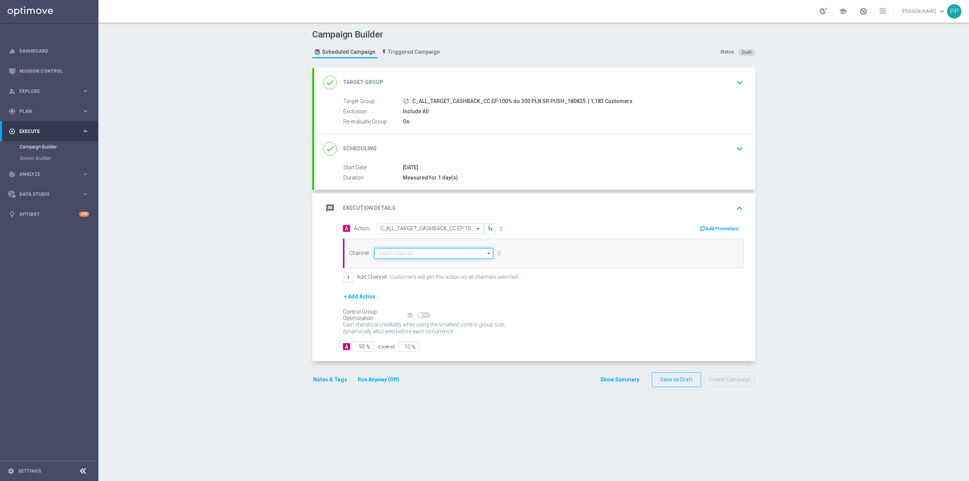
click at [424, 256] on input at bounding box center [433, 253] width 119 height 11
click at [415, 291] on div "XtremePush" at bounding box center [436, 285] width 112 height 11
type input "XtremePush"
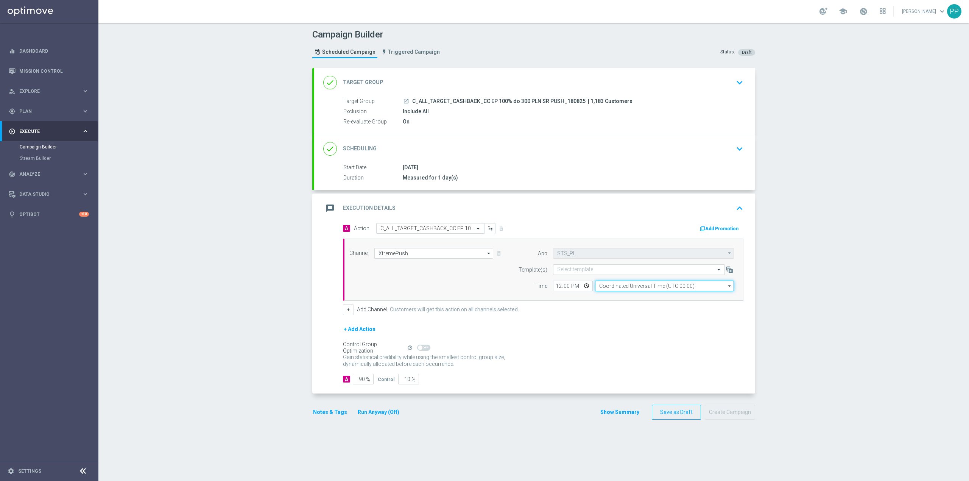
click at [611, 288] on input "Coordinated Universal Time (UTC 00:00)" at bounding box center [664, 285] width 139 height 11
click at [612, 297] on div "Central European Time ([GEOGRAPHIC_DATA]) (UTC +02:00)" at bounding box center [667, 296] width 124 height 7
type input "Central European Time ([GEOGRAPHIC_DATA]) (UTC +02:00)"
click at [589, 271] on input "text" at bounding box center [631, 269] width 148 height 6
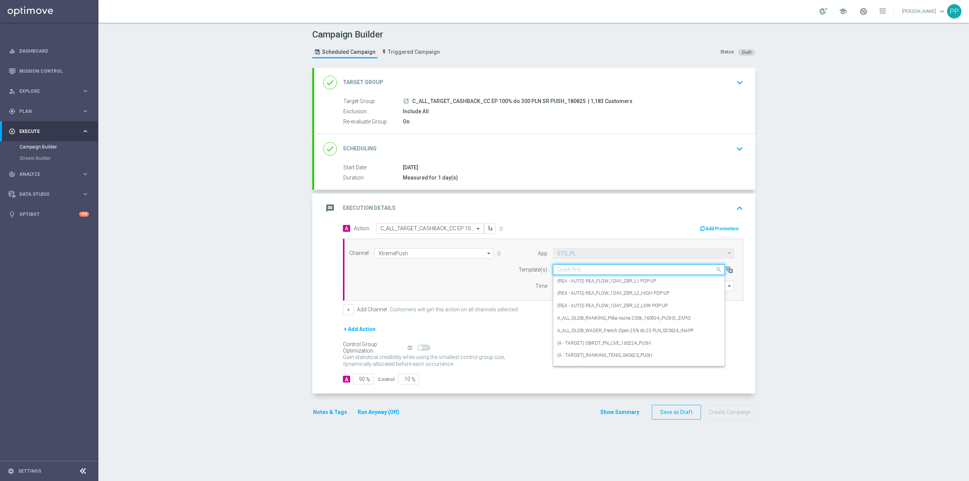
paste input "C_ALL_TARGET_CASHBACK_CC EP 100% do 300 PLN SR PUSH_180825"
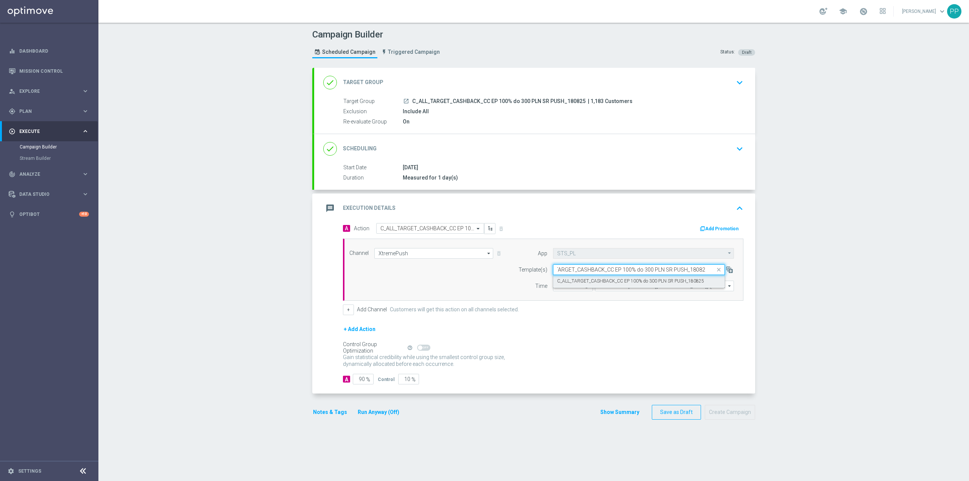
click at [590, 277] on div "C_ALL_TARGET_CASHBACK_CC EP 100% do 300 PLN SR PUSH_180825" at bounding box center [638, 281] width 163 height 12
type input "C_ALL_TARGET_CASHBACK_CC EP 100% do 300 PLN SR PUSH_180825"
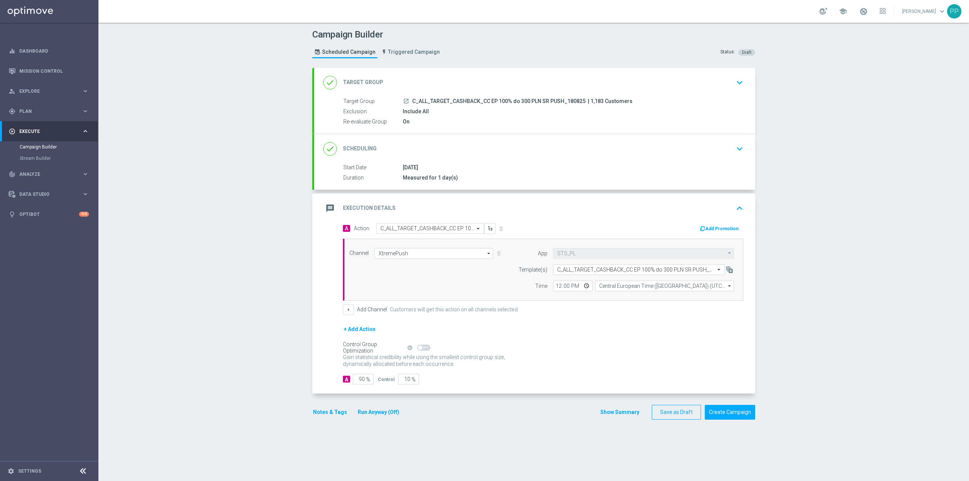
scroll to position [0, 0]
click at [554, 288] on input "12:00" at bounding box center [573, 285] width 40 height 11
type input "19:03"
click at [355, 382] on input "90" at bounding box center [363, 378] width 21 height 11
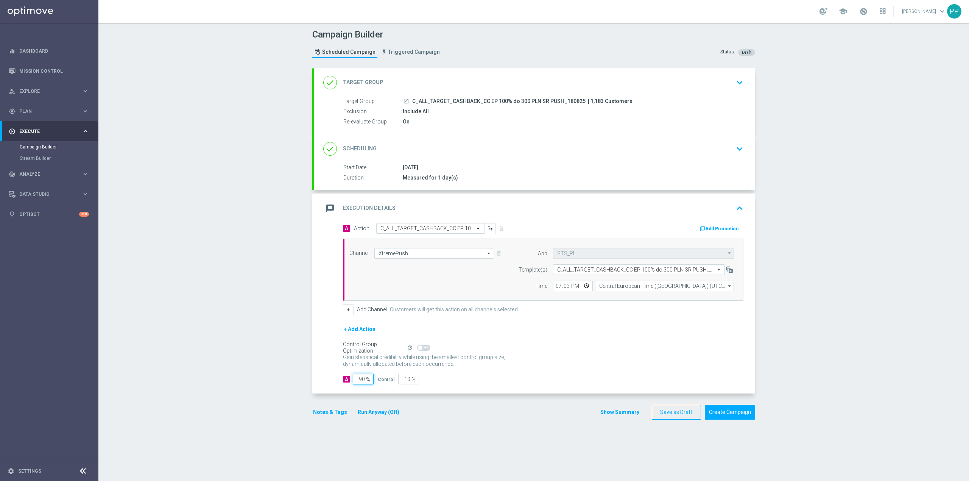
click at [355, 382] on input "90" at bounding box center [363, 378] width 21 height 11
type input "9"
type input "91"
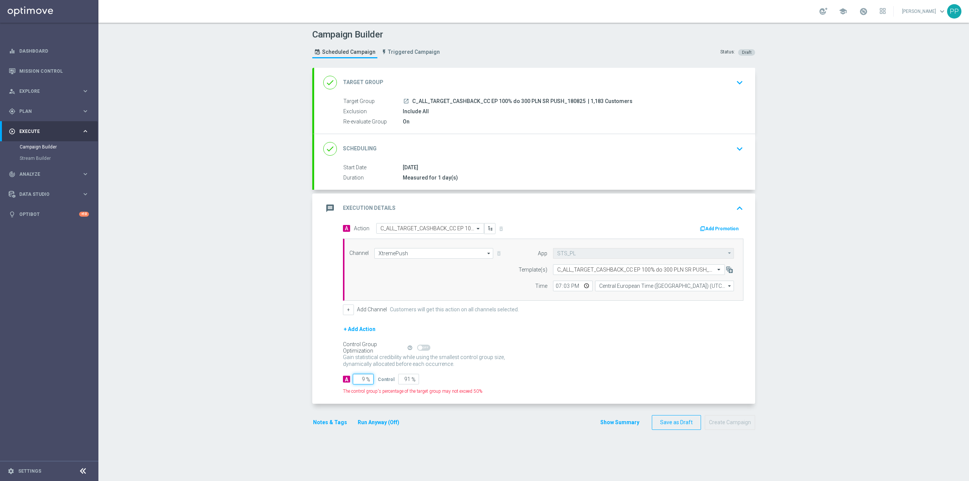
type input "95"
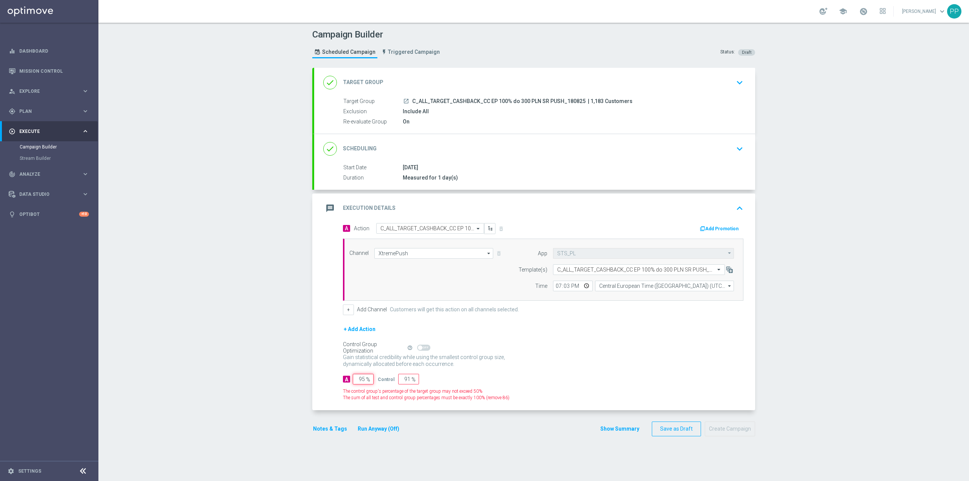
type input "5"
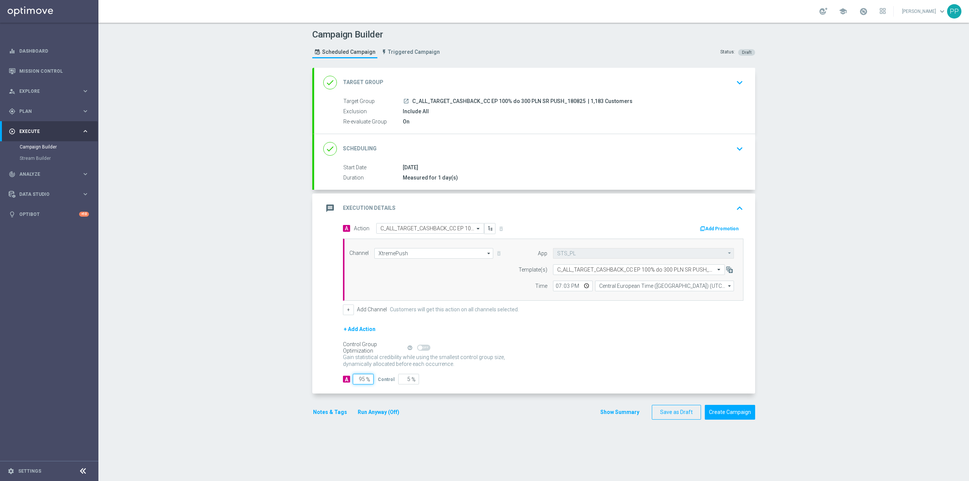
type input "95"
drag, startPoint x: 281, startPoint y: 384, endPoint x: 289, endPoint y: 391, distance: 10.7
click at [281, 384] on div "Campaign Builder Scheduled Campaign Triggered Campaign Status: Draft done Targe…" at bounding box center [533, 252] width 870 height 458
click at [318, 411] on button "Notes & Tags" at bounding box center [330, 411] width 36 height 9
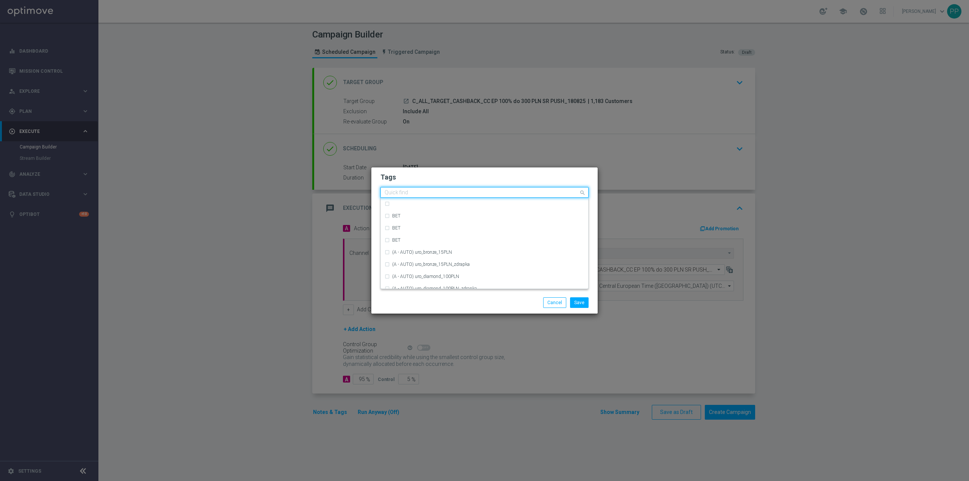
click at [396, 194] on input "text" at bounding box center [481, 193] width 194 height 6
click at [432, 219] on div "C" at bounding box center [484, 216] width 200 height 12
type input "C"
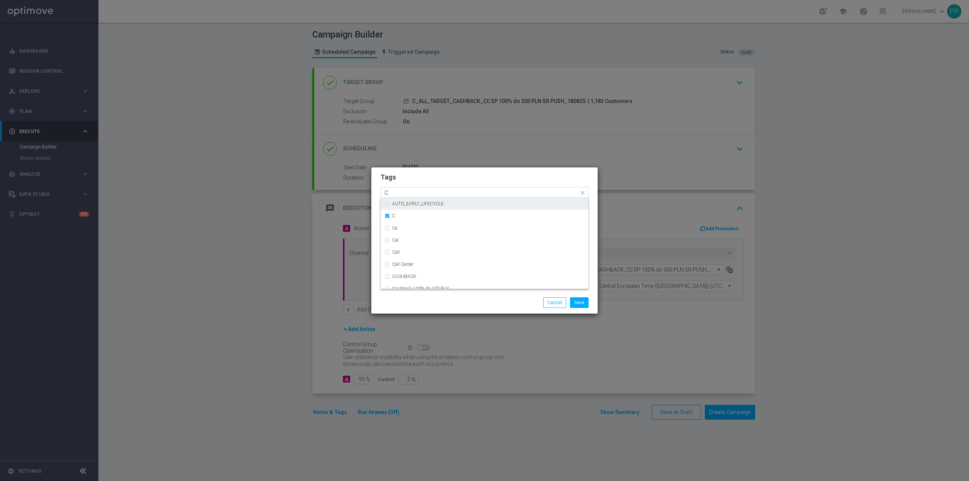
click at [427, 193] on input "C" at bounding box center [481, 193] width 194 height 6
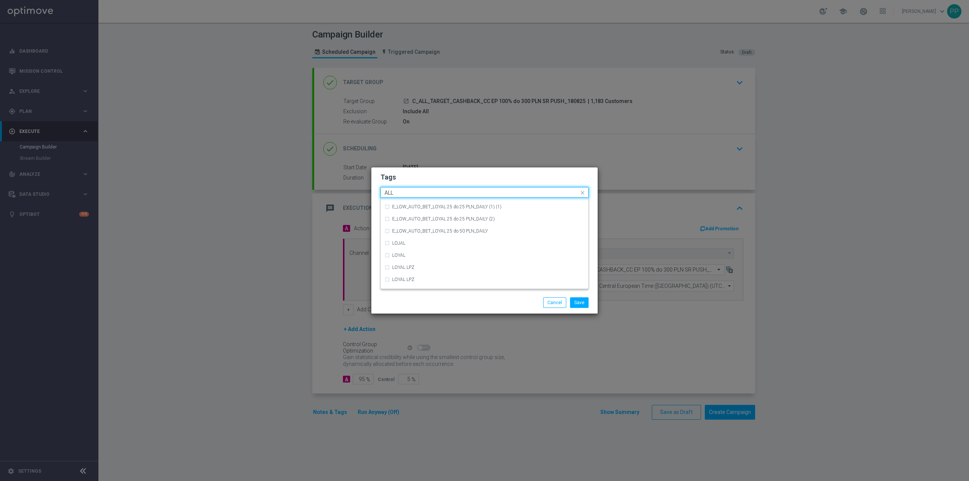
scroll to position [0, 0]
click at [418, 201] on div "ALL" at bounding box center [488, 203] width 192 height 5
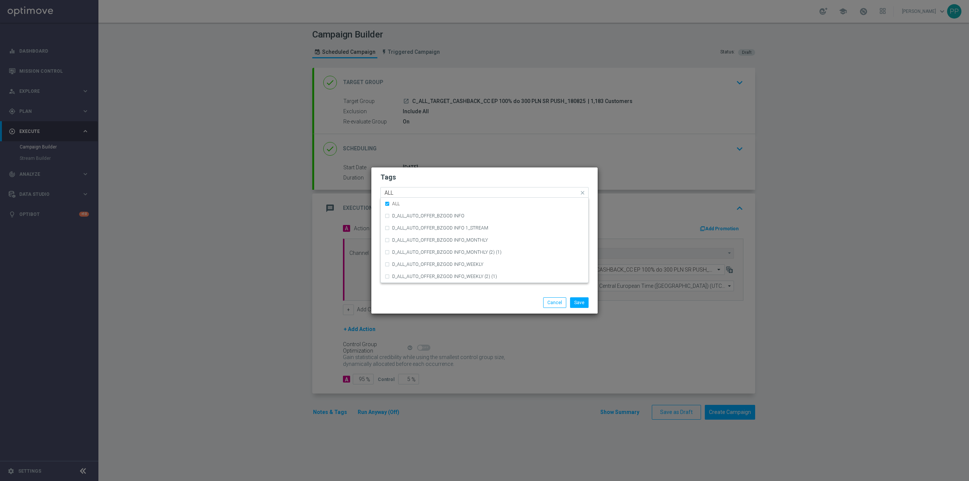
click at [417, 193] on input "ALL" at bounding box center [481, 193] width 194 height 6
type input "A"
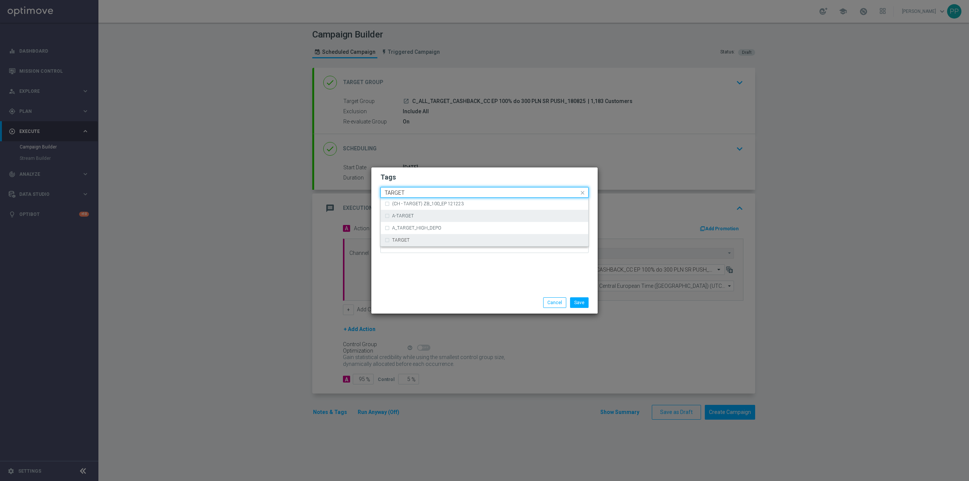
drag, startPoint x: 424, startPoint y: 241, endPoint x: 418, endPoint y: 210, distance: 31.8
click at [423, 241] on div "TARGET" at bounding box center [488, 240] width 192 height 5
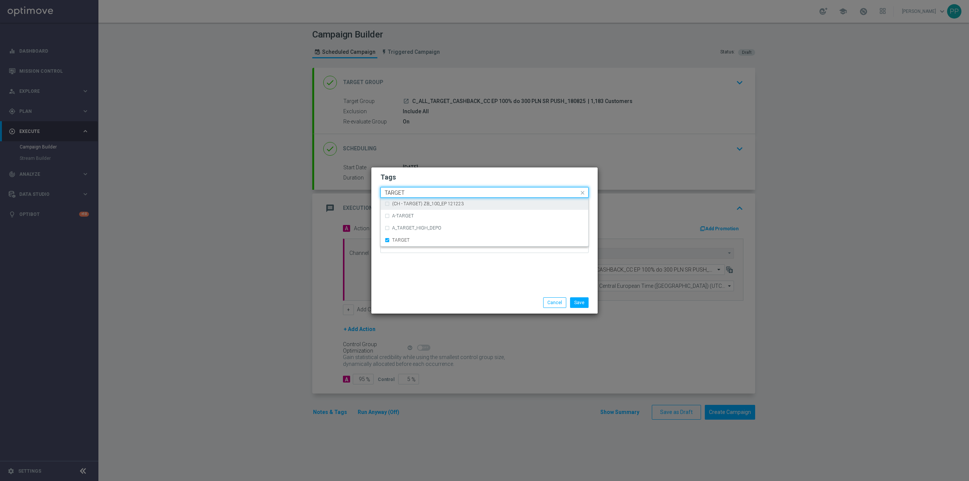
click at [417, 194] on input "TARGET" at bounding box center [481, 193] width 194 height 6
type input "T"
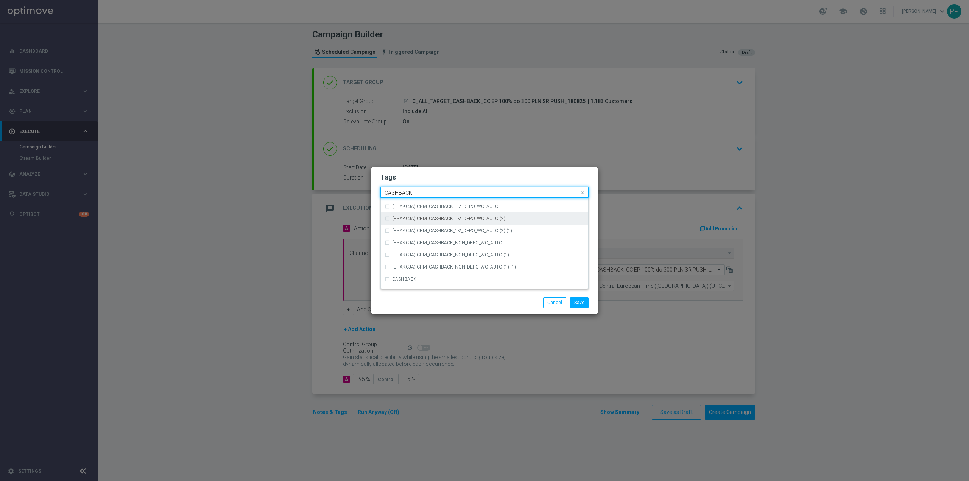
scroll to position [115, 0]
click at [434, 246] on div "CASHBACK" at bounding box center [488, 246] width 192 height 5
click at [435, 194] on input "CASHBACK" at bounding box center [481, 193] width 194 height 6
type input "C"
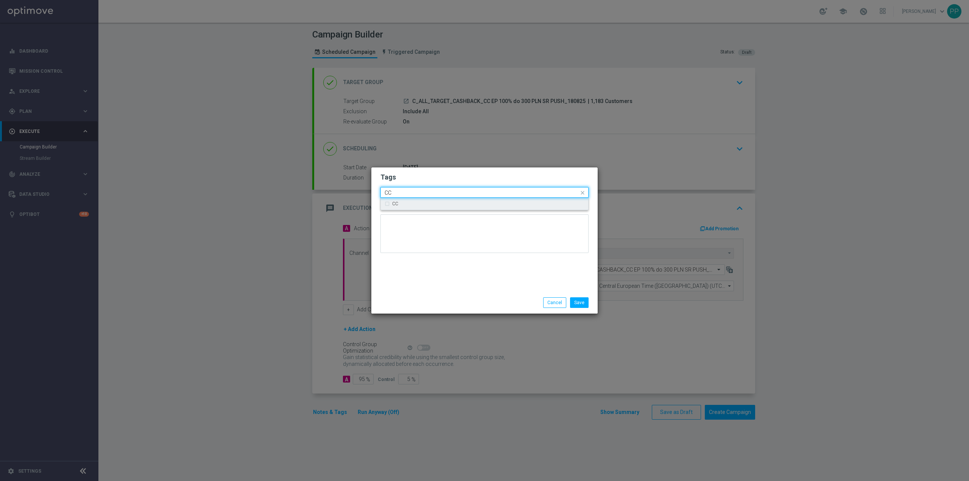
click at [418, 206] on div "CC" at bounding box center [488, 203] width 192 height 5
click at [417, 193] on input "CC" at bounding box center [481, 193] width 194 height 6
type input "C"
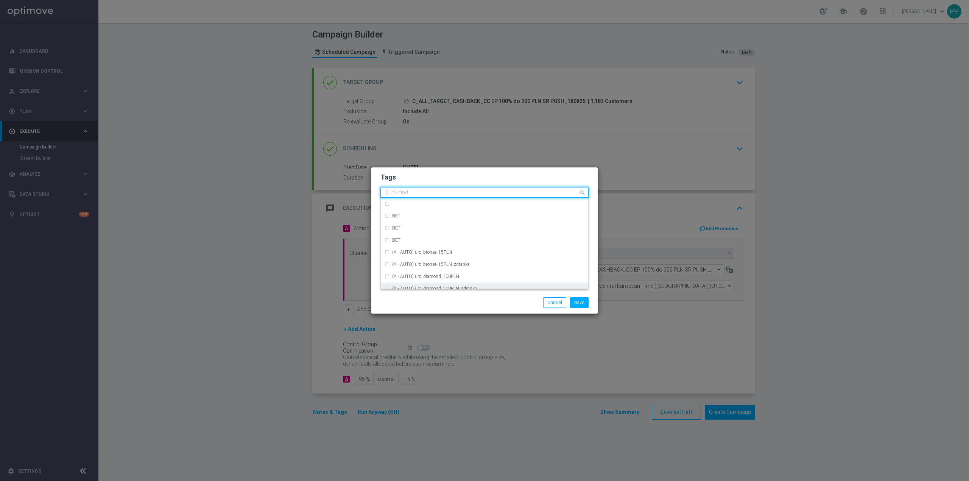
drag, startPoint x: 495, startPoint y: 298, endPoint x: 492, endPoint y: 287, distance: 11.7
click at [494, 298] on div "Save Cancel" at bounding box center [521, 302] width 146 height 11
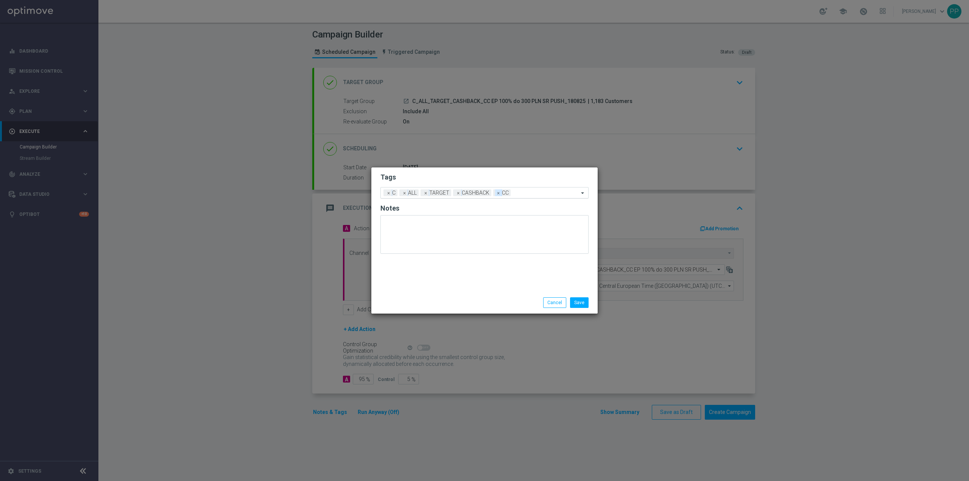
click at [500, 193] on span "×" at bounding box center [498, 192] width 7 height 7
click at [500, 193] on input "text" at bounding box center [536, 193] width 84 height 6
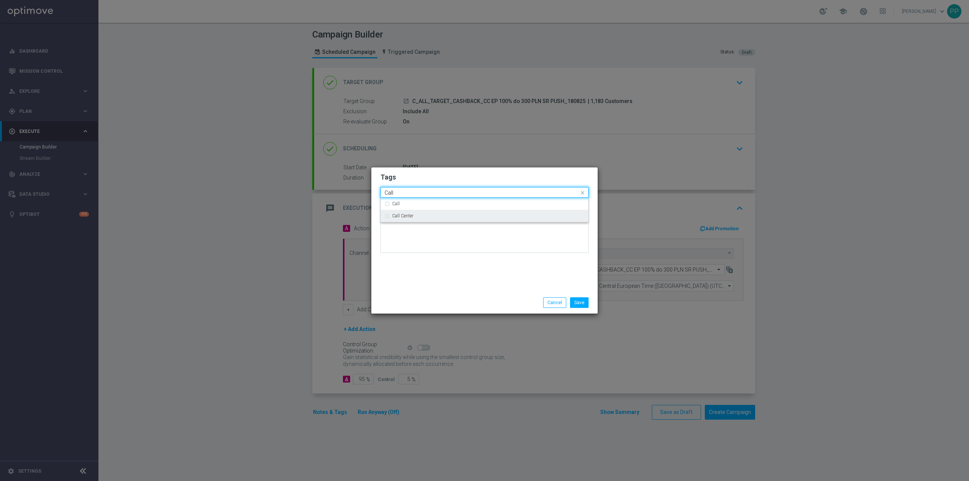
click at [489, 215] on div "Call Center" at bounding box center [488, 215] width 192 height 5
type input "Call"
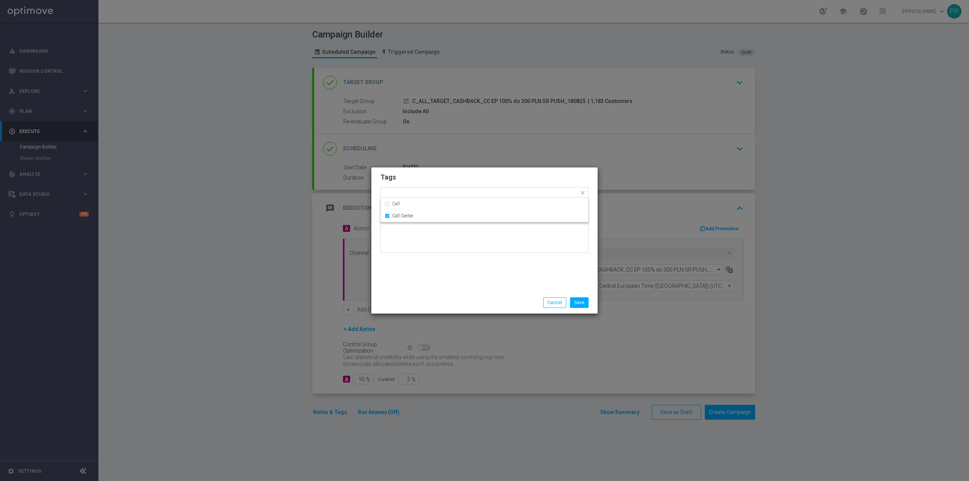
click at [487, 277] on div "Tags Quick find × C × ALL × TARGET × CASHBACK × Call Center Call Call Center No…" at bounding box center [484, 229] width 226 height 124
click at [579, 303] on button "Save" at bounding box center [579, 302] width 19 height 11
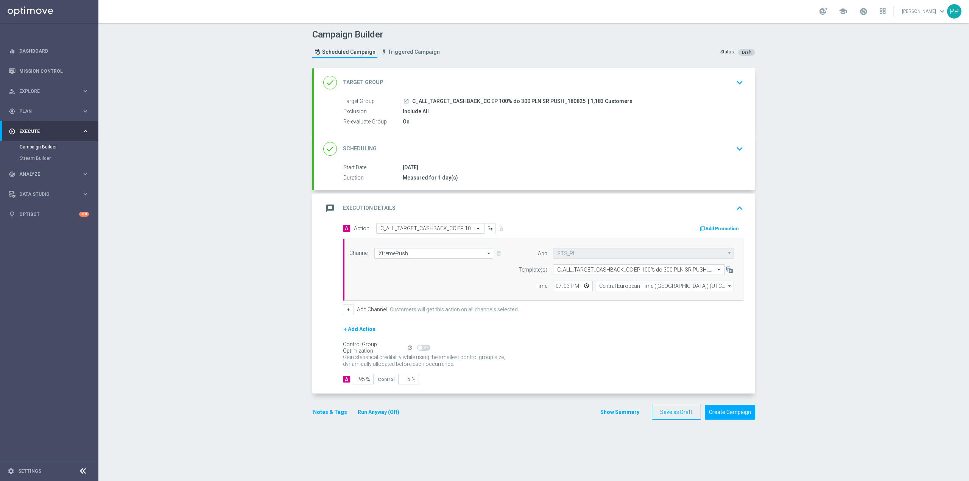
click at [497, 208] on div "message Execution Details keyboard_arrow_up" at bounding box center [534, 208] width 423 height 14
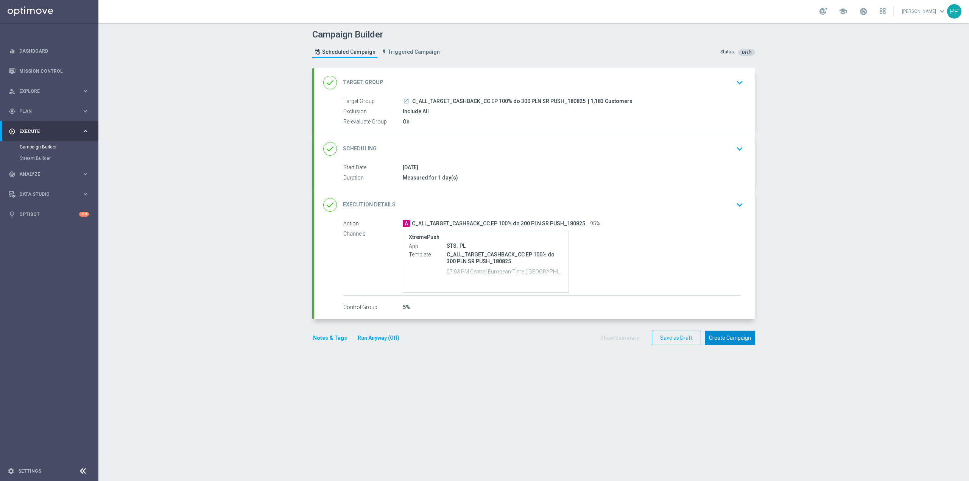
click at [736, 336] on button "Create Campaign" at bounding box center [730, 337] width 50 height 15
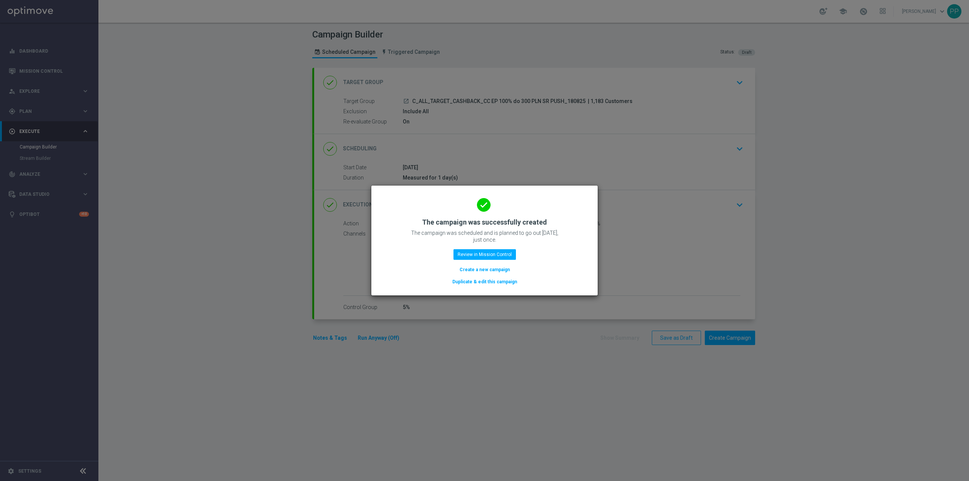
drag, startPoint x: 487, startPoint y: 268, endPoint x: 938, endPoint y: 195, distance: 456.8
click at [487, 268] on button "Create a new campaign" at bounding box center [485, 269] width 52 height 8
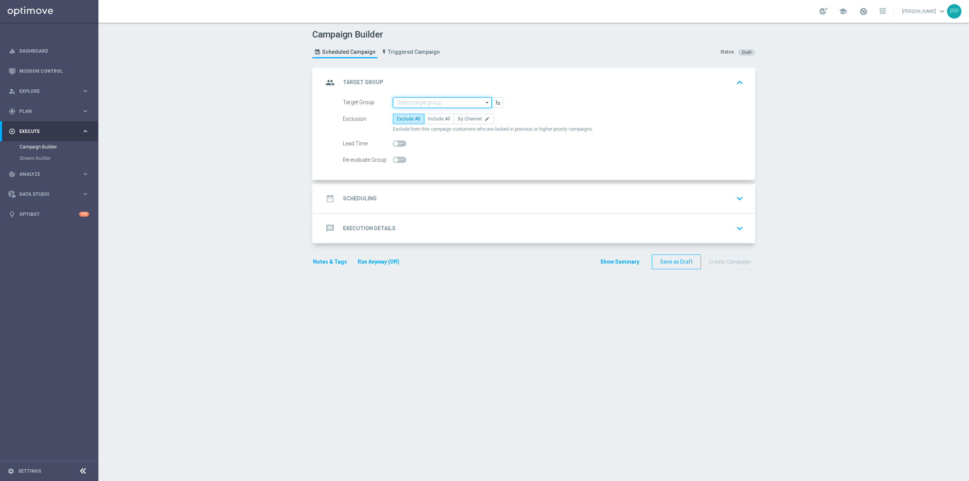
click at [437, 101] on input at bounding box center [442, 102] width 99 height 11
paste input "REA_ALL_TARGET_CASHBACK_CC EP 100% do 300 PLN SR PUSH_180825"
click at [409, 115] on div "REA_ALL_TARGET_CASHBACK_CC EP 100% do 300 PLN SR PUSH_180825" at bounding box center [448, 117] width 91 height 14
type input "REA_ALL_TARGET_CASHBACK_CC EP 100% do 300 PLN SR PUSH_180825"
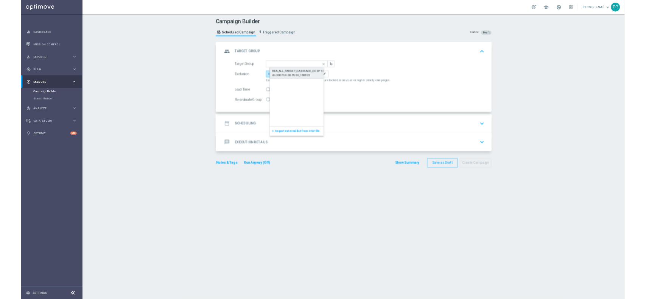
scroll to position [0, 0]
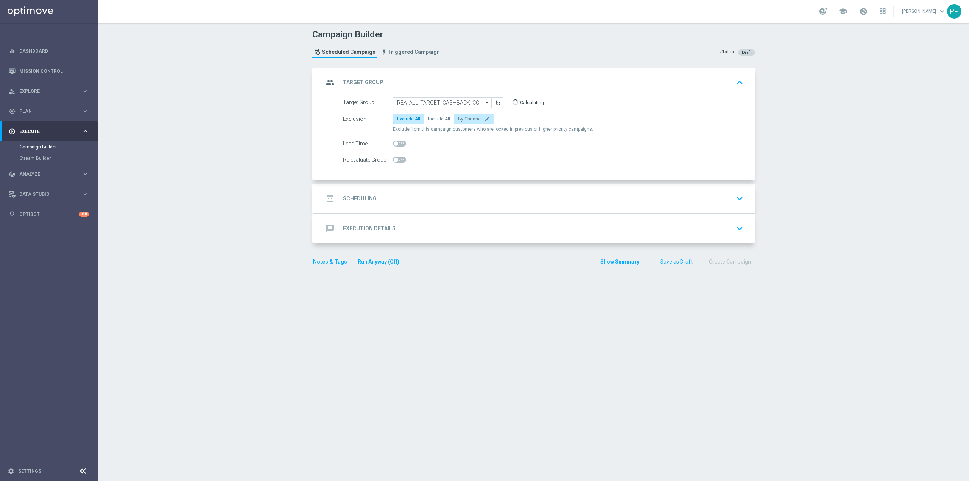
click at [466, 116] on span "By Channel" at bounding box center [470, 118] width 24 height 5
click at [463, 118] on input "By Channel edit" at bounding box center [460, 120] width 5 height 5
radio input "true"
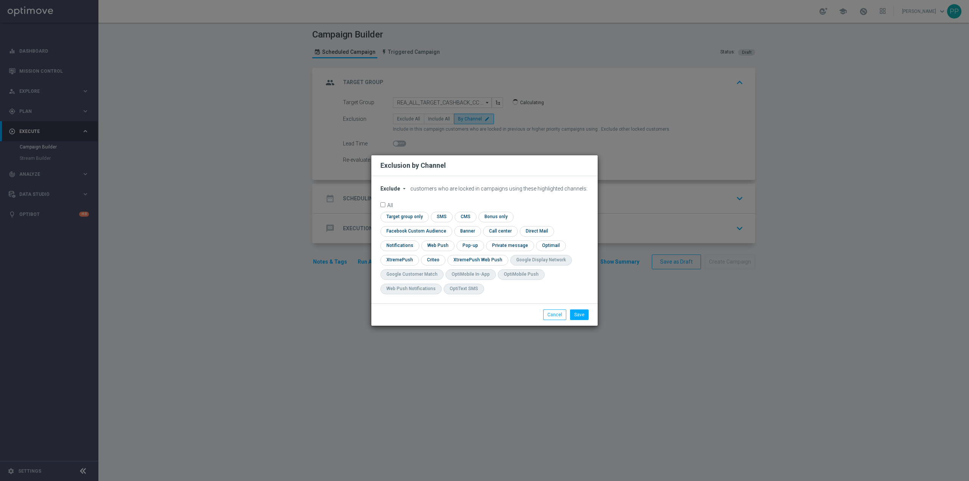
click at [390, 188] on div "Exclude arrow_drop_down × Exclude customers who are locked in campaigns using t…" at bounding box center [484, 239] width 226 height 127
click at [390, 191] on span "Exclude" at bounding box center [390, 188] width 20 height 6
click at [0, 0] on span "Include" at bounding box center [0, 0] width 0 height 0
click at [550, 311] on button "Cancel" at bounding box center [554, 314] width 23 height 11
radio input "true"
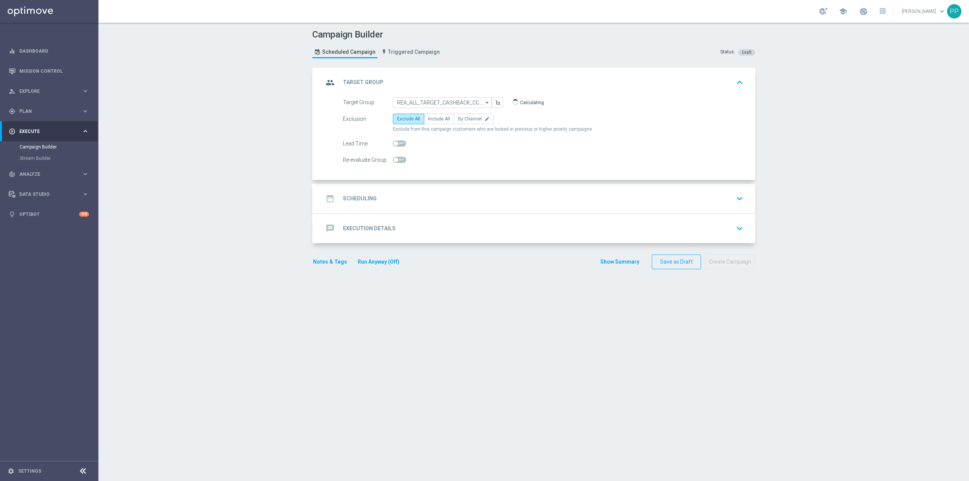
drag, startPoint x: 435, startPoint y: 117, endPoint x: 411, endPoint y: 158, distance: 47.4
click at [435, 117] on span "Include All" at bounding box center [439, 118] width 22 height 5
click at [433, 118] on input "Include All" at bounding box center [430, 120] width 5 height 5
radio input "true"
click at [395, 161] on span at bounding box center [399, 160] width 13 height 6
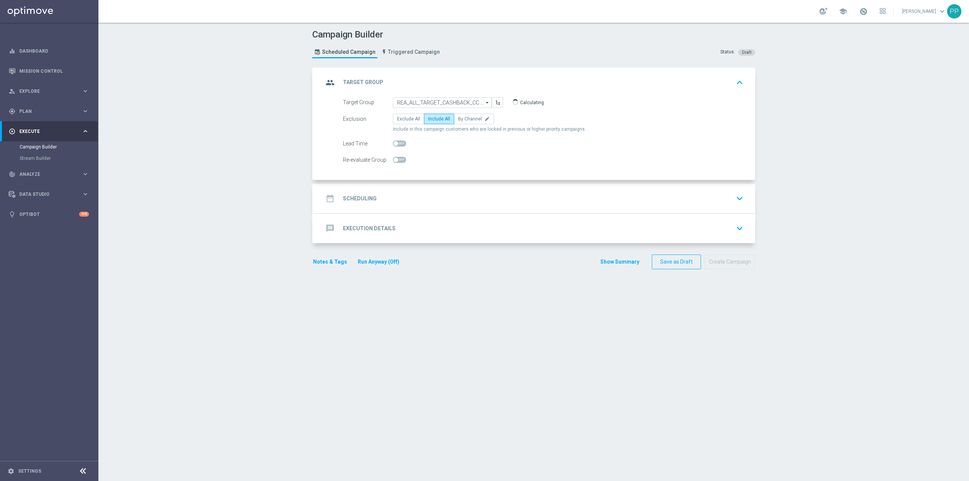
click at [395, 161] on input "checkbox" at bounding box center [399, 160] width 13 height 6
checkbox input "true"
click at [407, 198] on div "date_range Scheduling keyboard_arrow_down" at bounding box center [534, 198] width 423 height 14
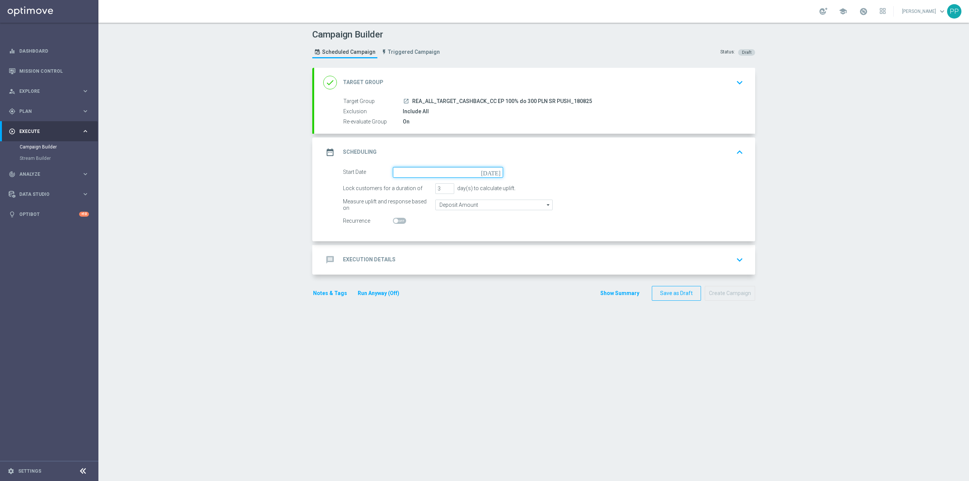
click at [410, 174] on input at bounding box center [448, 172] width 110 height 11
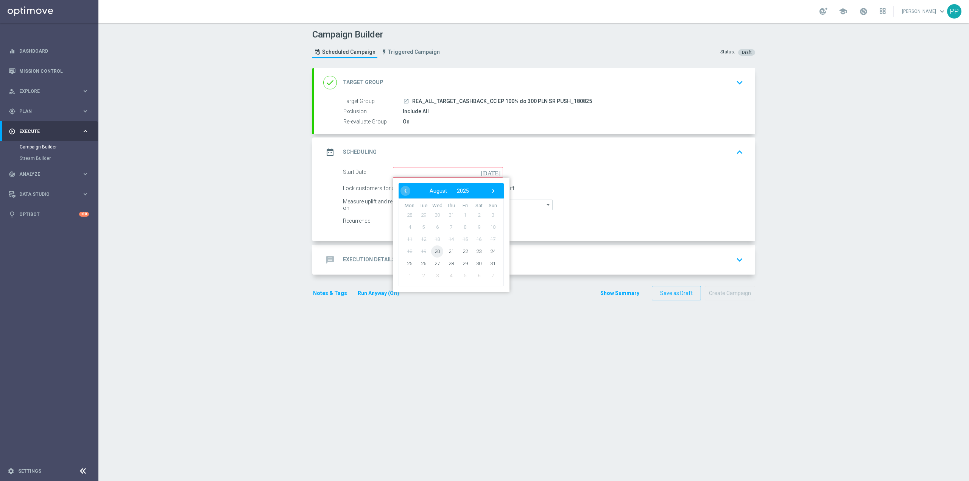
click at [435, 250] on span "20" at bounding box center [437, 251] width 12 height 12
type input "[DATE]"
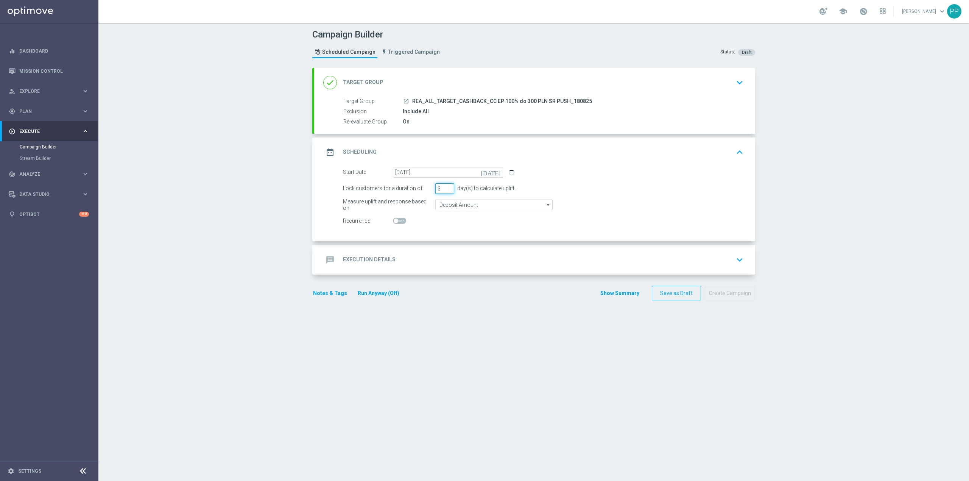
drag, startPoint x: 439, startPoint y: 188, endPoint x: 425, endPoint y: 189, distance: 14.0
click at [426, 189] on div "Lock customers for a duration of 3 day(s) to calculate uplift." at bounding box center [543, 188] width 412 height 11
type input "1"
click at [442, 204] on input "Deposit Amount" at bounding box center [493, 204] width 117 height 11
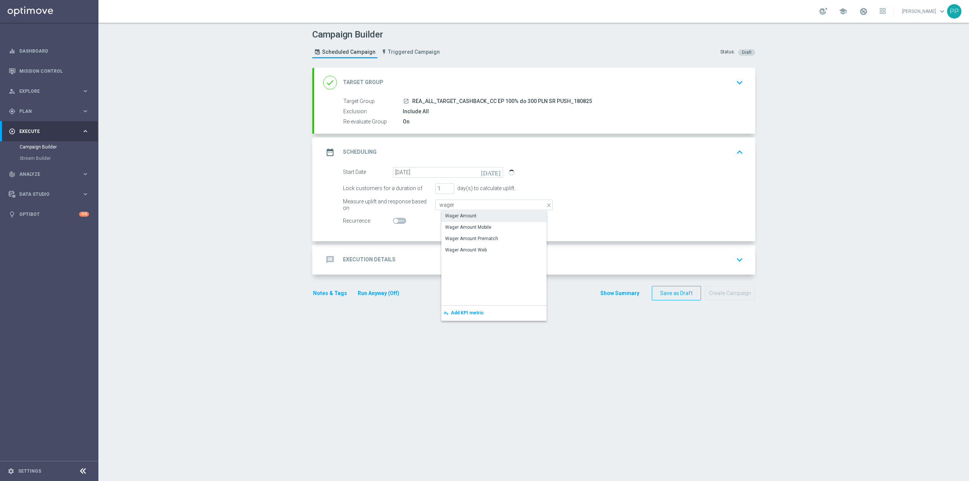
click at [447, 214] on div "Wager Amount" at bounding box center [460, 215] width 31 height 7
type input "Wager Amount"
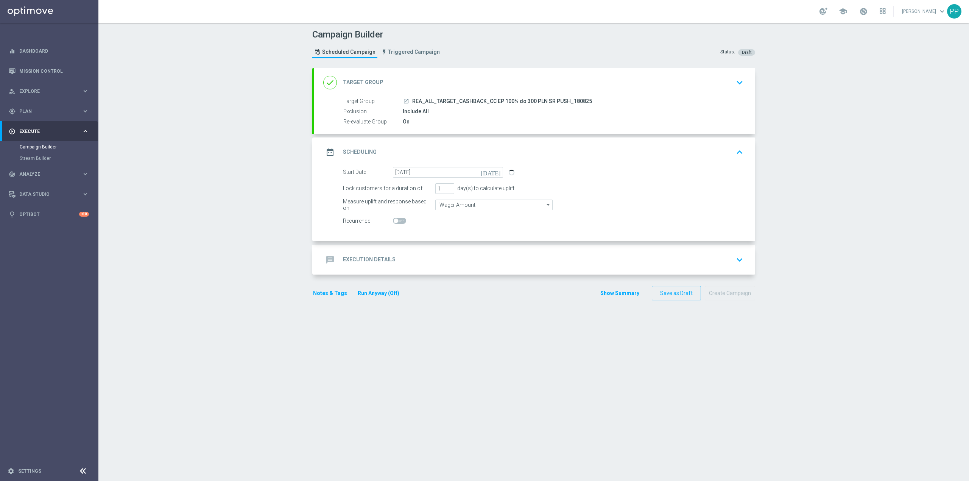
click at [411, 263] on div "message Execution Details keyboard_arrow_down" at bounding box center [534, 259] width 423 height 14
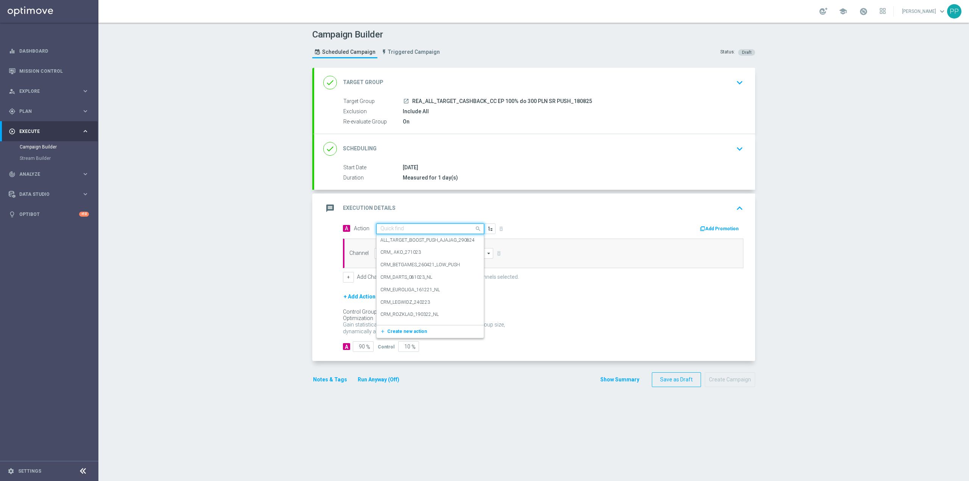
click at [395, 229] on input "text" at bounding box center [422, 229] width 84 height 6
click at [407, 333] on span "Create new action" at bounding box center [407, 330] width 40 height 5
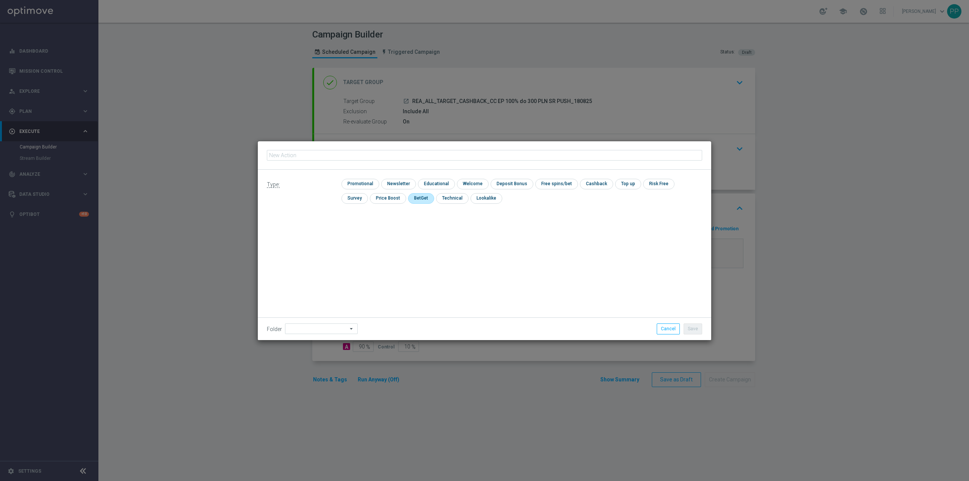
type input "REA_ALL_TARGET_CASHBACK_CC EP 100% do 300 PLN SR PUSH_180825"
click at [361, 184] on input "checkbox" at bounding box center [359, 184] width 36 height 10
checkbox input "true"
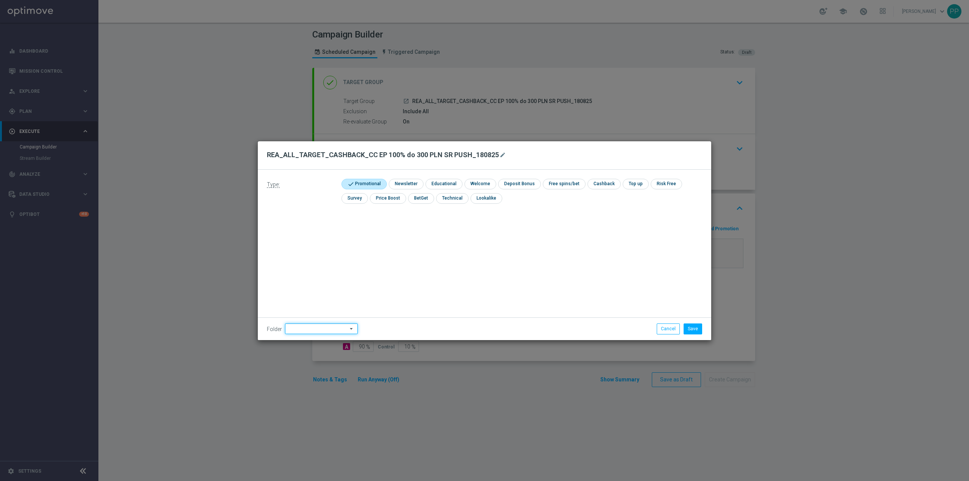
click at [339, 328] on input at bounding box center [321, 328] width 73 height 11
click at [306, 232] on div "8. Sierpień 2025" at bounding box center [311, 233] width 33 height 7
type input "8. Sierpień 2025"
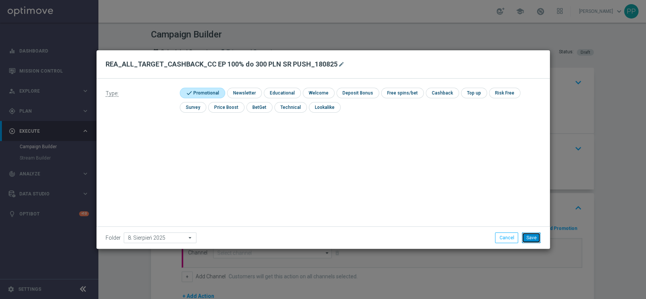
click at [536, 243] on button "Save" at bounding box center [531, 238] width 19 height 11
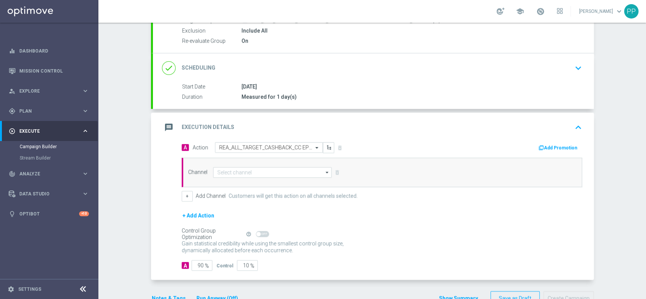
scroll to position [101, 0]
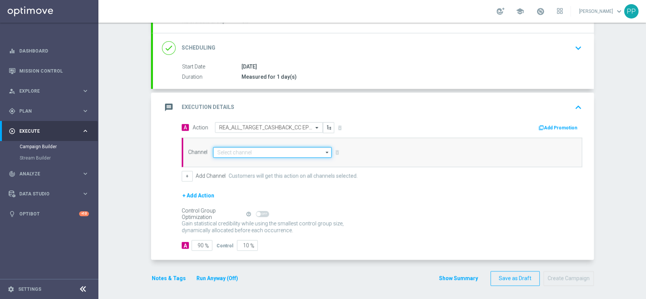
click at [277, 152] on input at bounding box center [272, 152] width 119 height 11
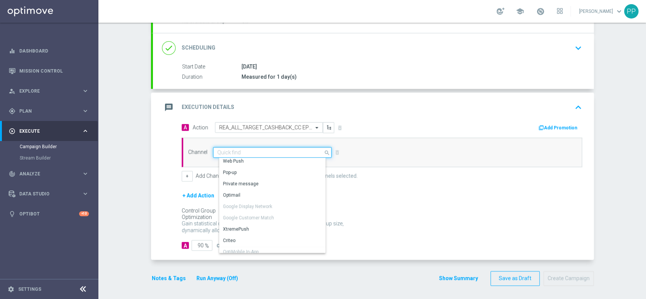
scroll to position [149, 0]
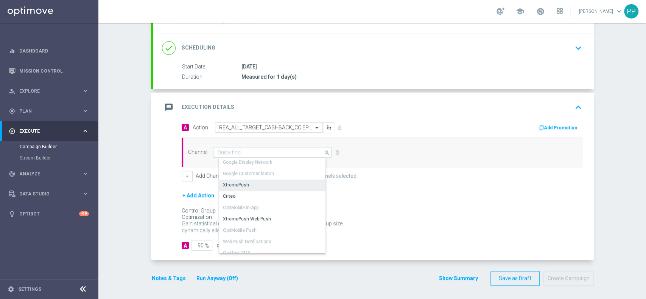
click at [245, 186] on div "XtremePush" at bounding box center [275, 185] width 113 height 11
type input "XtremePush"
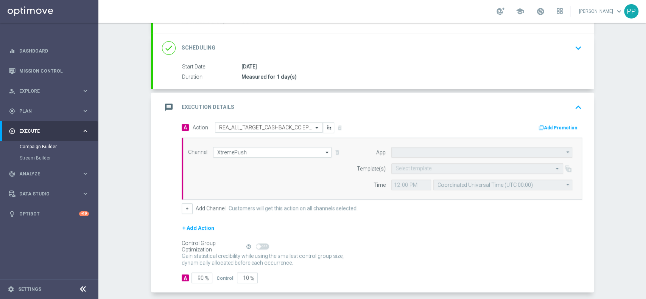
type input "STS_PL"
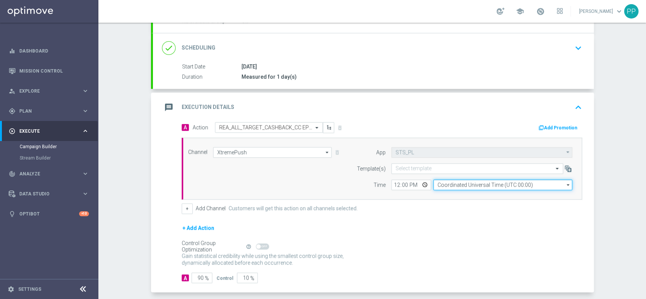
click at [477, 183] on input "Coordinated Universal Time (UTC 00:00)" at bounding box center [502, 185] width 139 height 11
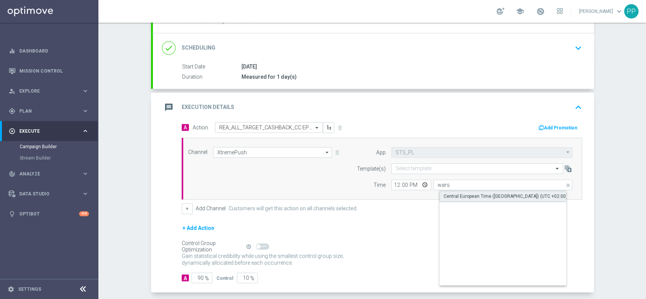
click at [479, 195] on div "Central European Time ([GEOGRAPHIC_DATA]) (UTC +02:00)" at bounding box center [505, 196] width 124 height 7
type input "Central European Time ([GEOGRAPHIC_DATA]) (UTC +02:00)"
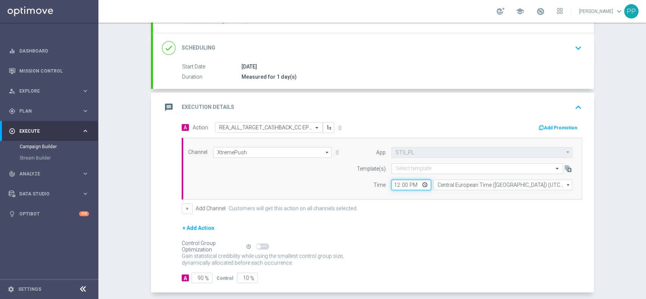
click at [391, 187] on input "12:00" at bounding box center [411, 185] width 40 height 11
type input "19:05"
click at [401, 171] on div "Select template" at bounding box center [477, 168] width 172 height 11
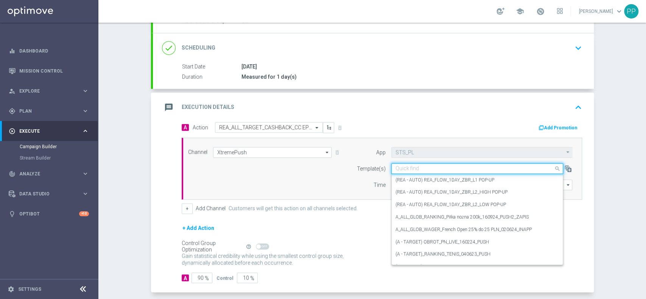
paste input "REA_ALL_TARGET_CASHBACK_CC EP 100% do 300 PLN SR PUSH_180825"
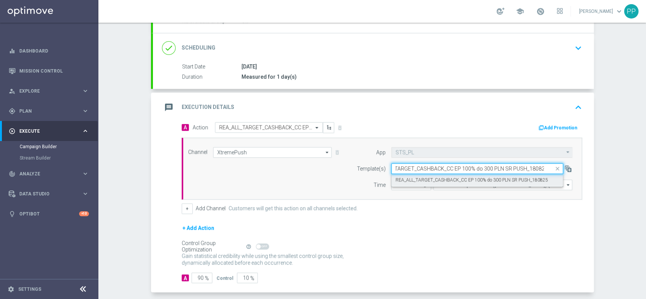
click at [402, 177] on label "REA_ALL_TARGET_CASHBACK_CC EP 100% do 300 PLN SR PUSH_180825" at bounding box center [471, 180] width 152 height 6
type input "REA_ALL_TARGET_CASHBACK_CC EP 100% do 300 PLN SR PUSH_180825"
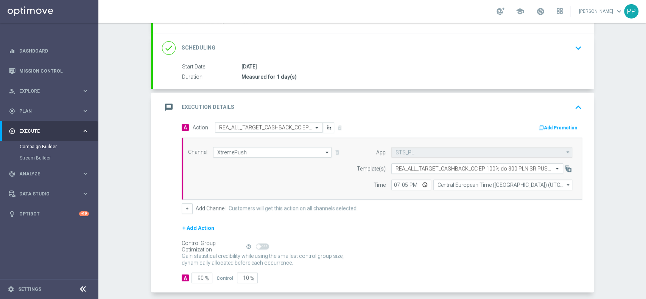
scroll to position [134, 0]
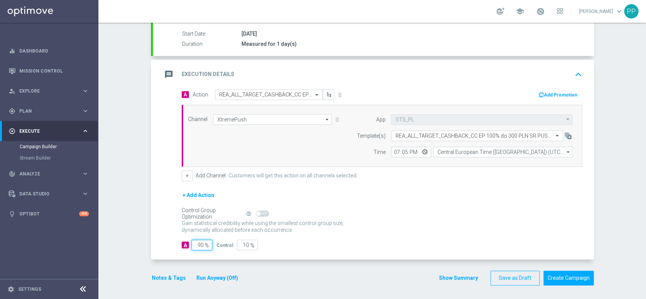
click at [194, 244] on input "90" at bounding box center [201, 245] width 21 height 11
type input "9"
type input "91"
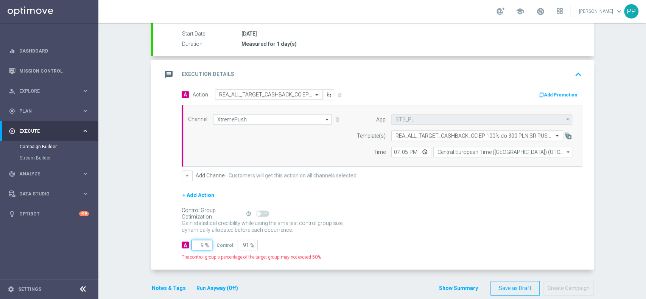
type input "95"
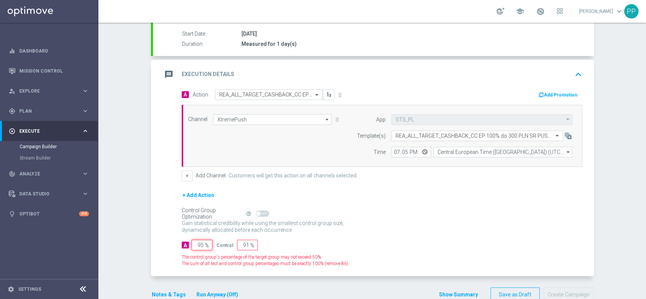
type input "5"
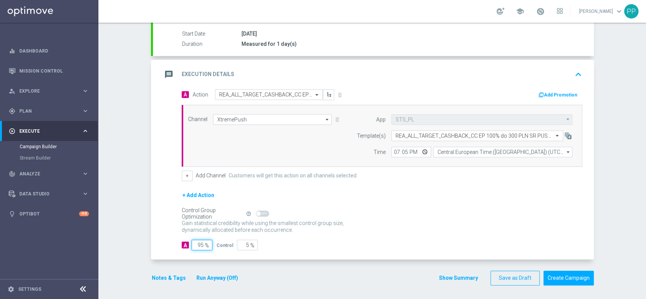
type input "95"
click at [156, 226] on div "A Action Select action REA_ALL_TARGET_CASHBACK_CC EP 100% do 300 PLN SR PUSH_18…" at bounding box center [373, 174] width 441 height 171
click at [165, 271] on div "Notes & Tags Run Anyway (Off)" at bounding box center [199, 278] width 97 height 15
click at [165, 272] on div "Notes & Tags Run Anyway (Off)" at bounding box center [199, 278] width 97 height 15
click at [166, 274] on button "Notes & Tags" at bounding box center [169, 278] width 36 height 9
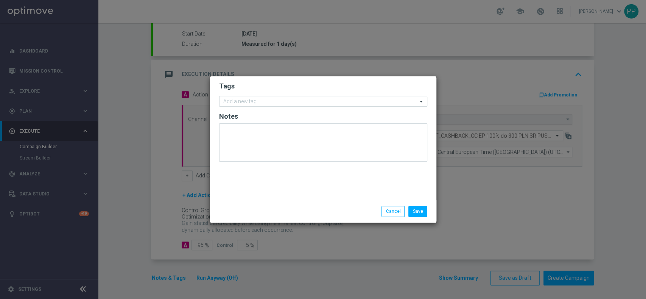
click at [248, 101] on input "text" at bounding box center [320, 102] width 194 height 6
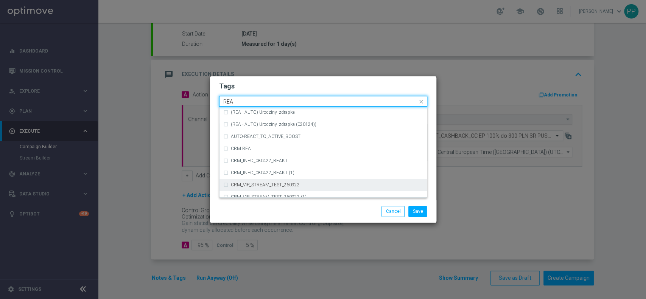
scroll to position [403, 0]
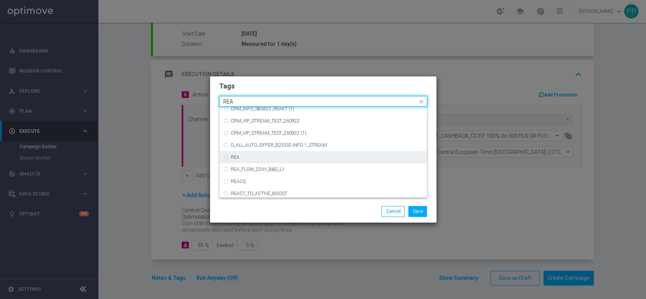
click at [269, 159] on div "REA" at bounding box center [327, 157] width 192 height 5
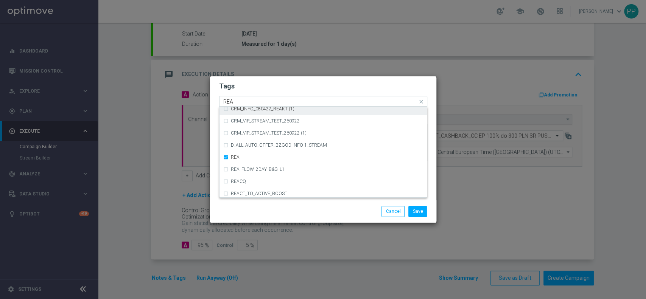
click at [252, 102] on input "REA" at bounding box center [320, 102] width 194 height 6
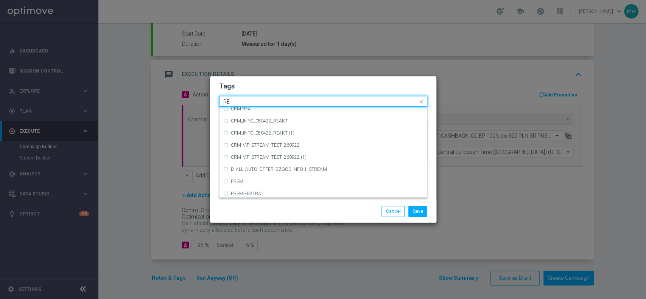
type input "R"
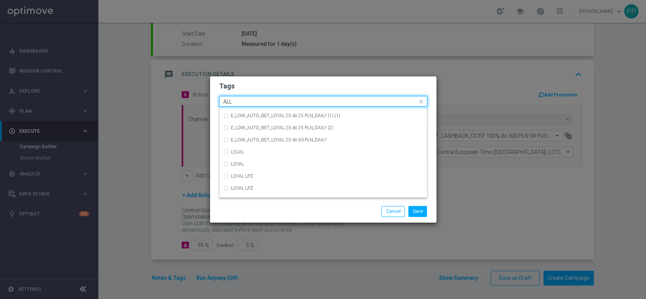
scroll to position [0, 0]
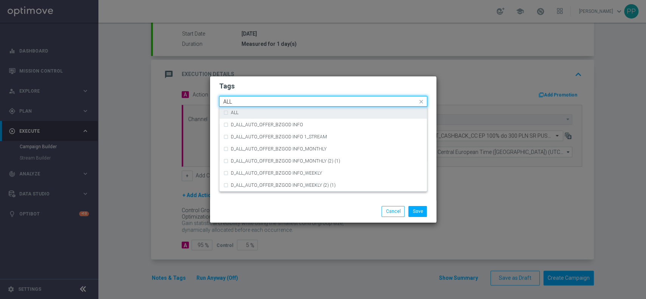
click at [257, 110] on div "ALL" at bounding box center [327, 112] width 192 height 5
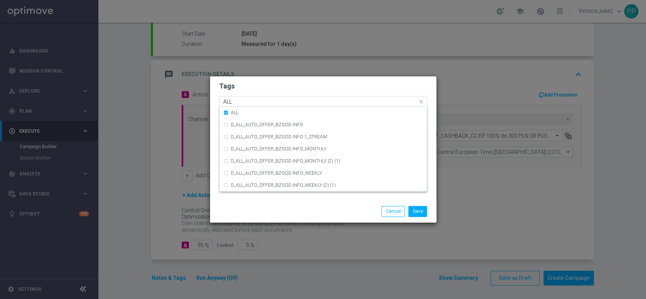
click at [254, 101] on input "ALL" at bounding box center [320, 102] width 194 height 6
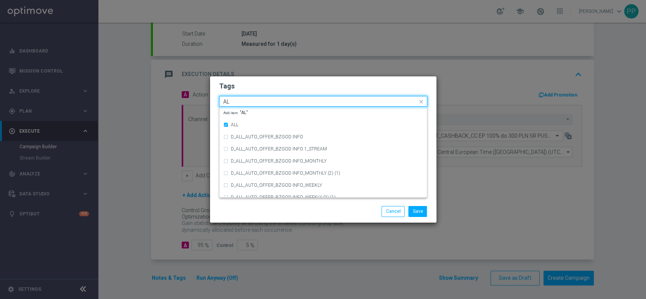
type input "A"
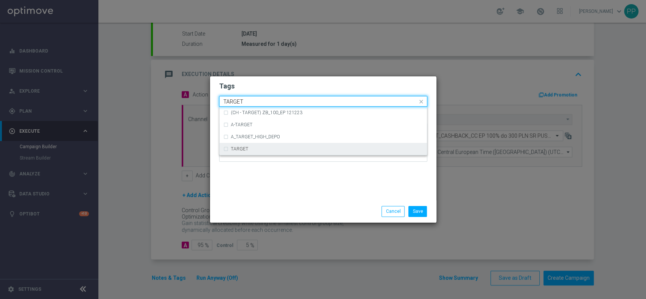
click at [232, 148] on label "TARGET" at bounding box center [239, 149] width 17 height 5
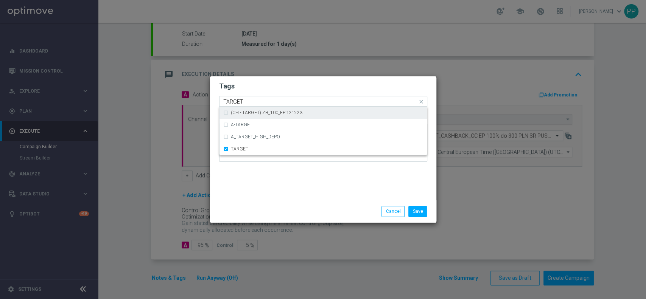
click at [250, 99] on input "TARGET" at bounding box center [320, 102] width 194 height 6
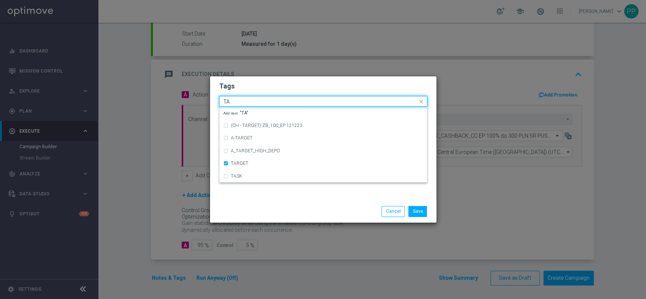
type input "T"
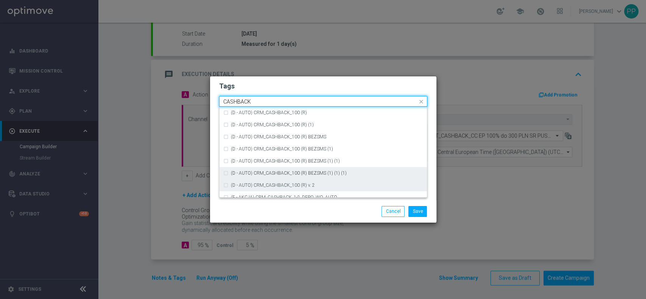
scroll to position [115, 0]
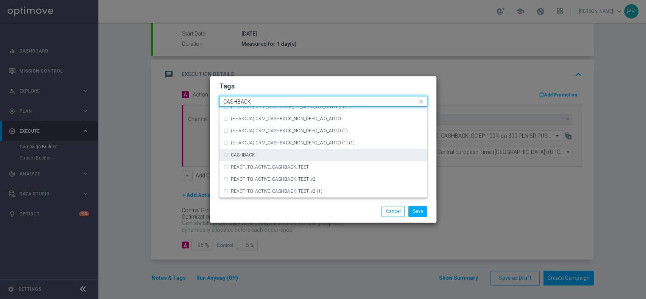
click at [328, 160] on div "CASHBACK" at bounding box center [323, 155] width 200 height 12
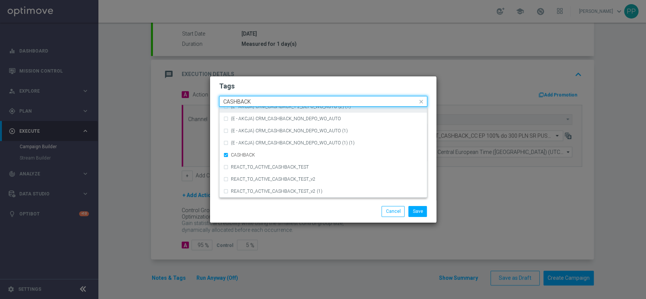
click at [271, 101] on input "CASHBACK" at bounding box center [320, 102] width 194 height 6
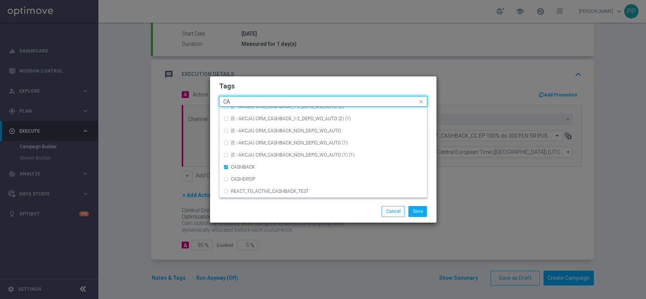
type input "C"
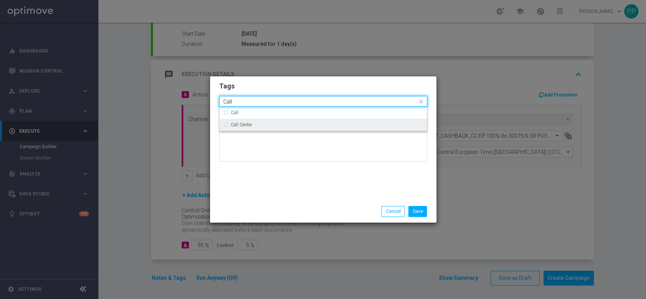
click at [253, 125] on div "Call Center" at bounding box center [327, 125] width 192 height 5
type input "Call"
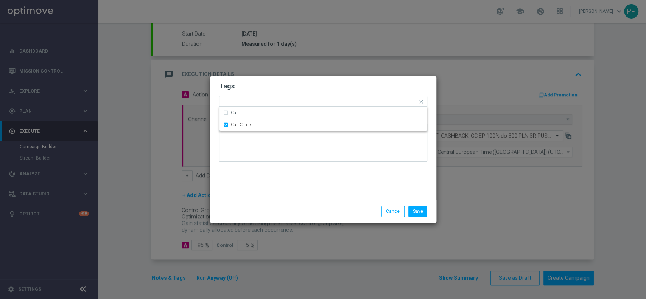
click at [298, 199] on div "Tags Quick find × REA × ALL × TARGET × CASHBACK × Call Center Call Call Center …" at bounding box center [323, 138] width 226 height 124
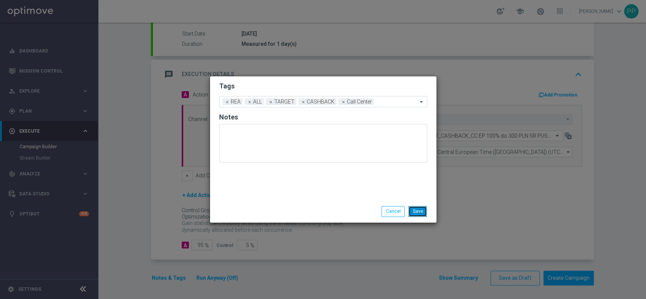
click at [418, 215] on button "Save" at bounding box center [417, 211] width 19 height 11
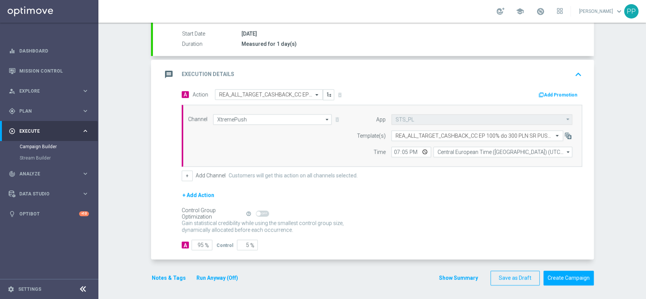
click at [107, 95] on div "Campaign Builder Scheduled Campaign Triggered Campaign Status: Draft done Targe…" at bounding box center [371, 161] width 547 height 277
click at [382, 80] on div "message Execution Details keyboard_arrow_up" at bounding box center [373, 74] width 423 height 14
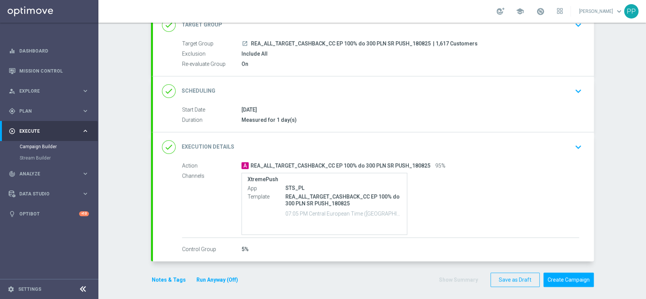
scroll to position [60, 0]
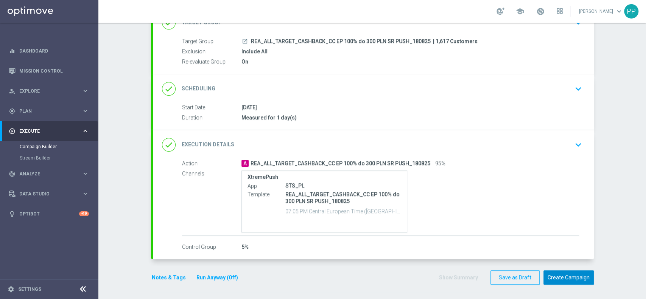
click at [557, 276] on button "Create Campaign" at bounding box center [568, 278] width 50 height 15
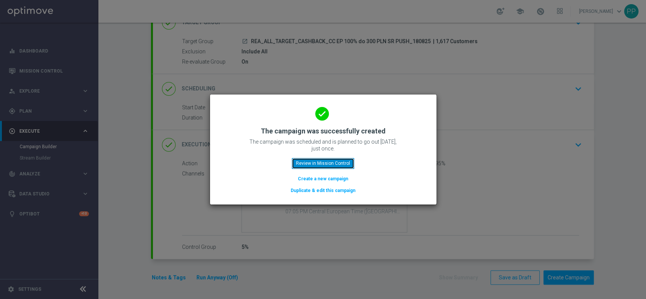
click at [319, 166] on button "Review in Mission Control" at bounding box center [323, 163] width 62 height 11
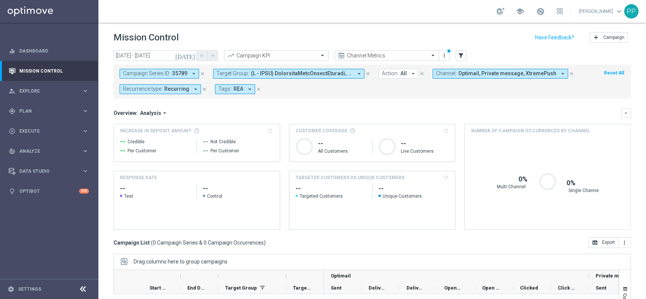
click at [369, 50] on header "Mission Control add Campaign" at bounding box center [371, 37] width 547 height 28
click at [370, 53] on input "text" at bounding box center [379, 56] width 81 height 6
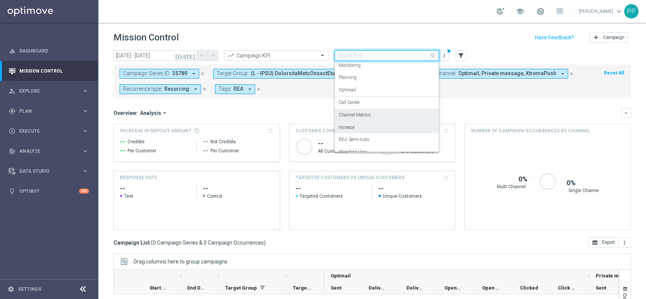
scroll to position [21, 0]
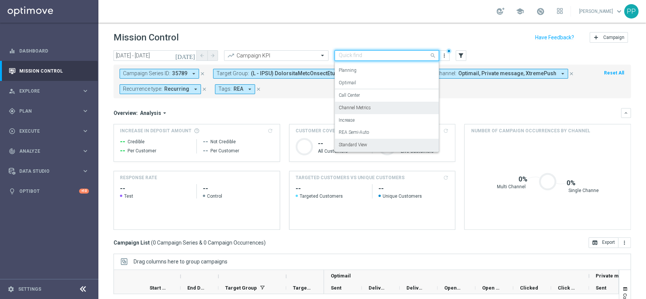
click at [372, 144] on div "Standard View" at bounding box center [387, 145] width 96 height 12
